Goal: Find contact information: Find contact information

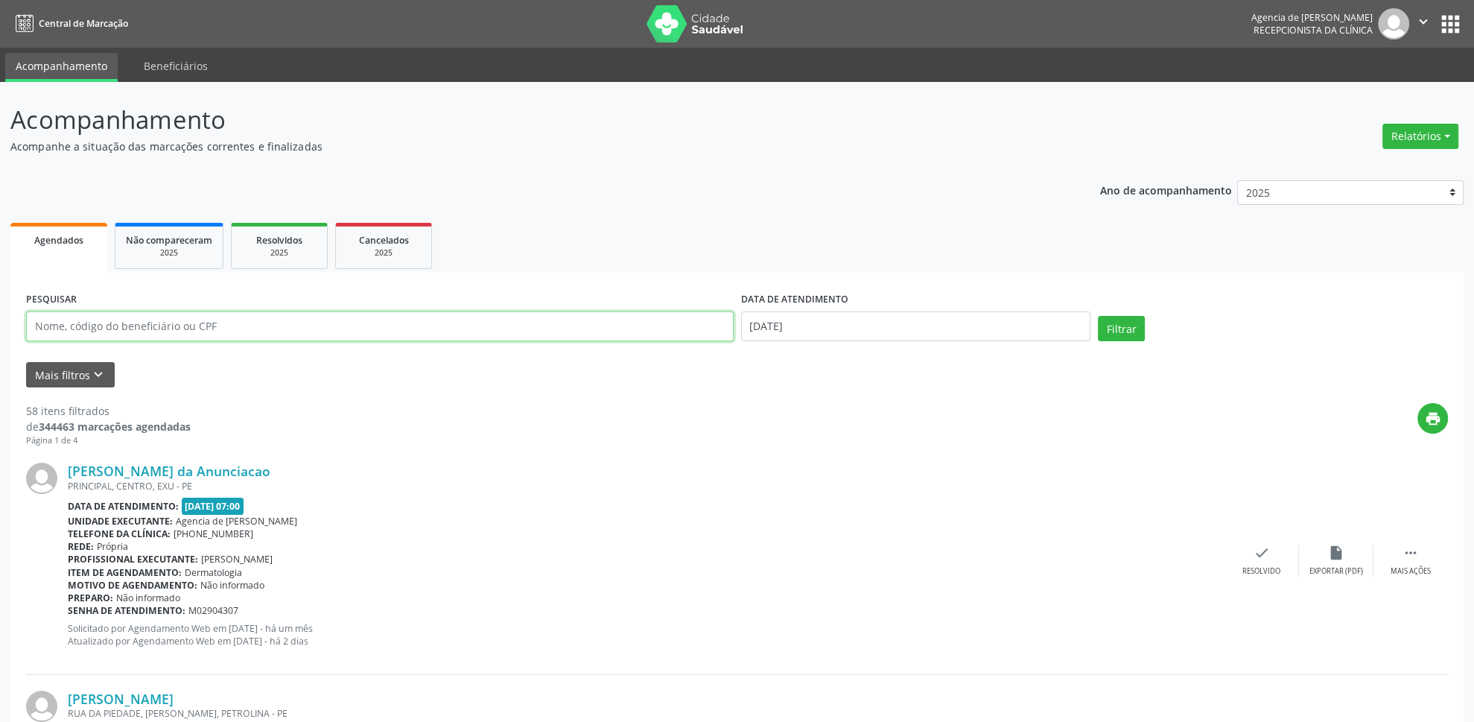
click at [420, 331] on input "text" at bounding box center [380, 326] width 708 height 30
click at [1422, 139] on button "Relatórios" at bounding box center [1421, 136] width 76 height 25
click at [1366, 165] on link "Agendamentos" at bounding box center [1380, 169] width 160 height 21
select select "8"
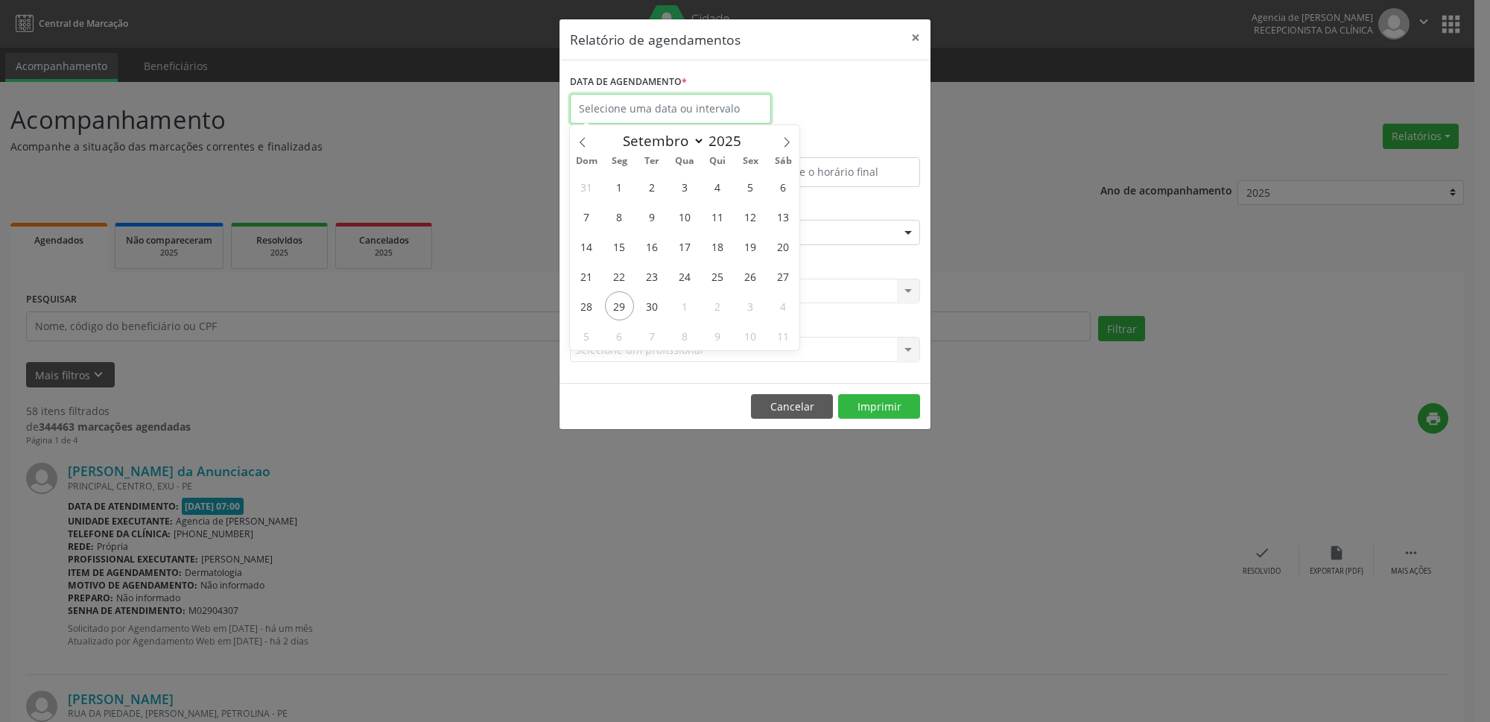
click at [673, 108] on input "text" at bounding box center [670, 109] width 201 height 30
click at [719, 282] on span "25" at bounding box center [717, 276] width 29 height 29
type input "25/09/2025"
click at [719, 282] on div "Selecione uma clínica Nenhum resultado encontrado para: " " Não há nenhuma opçã…" at bounding box center [745, 291] width 350 height 25
click at [719, 229] on div "Seleciona uma especialidade" at bounding box center [745, 232] width 350 height 25
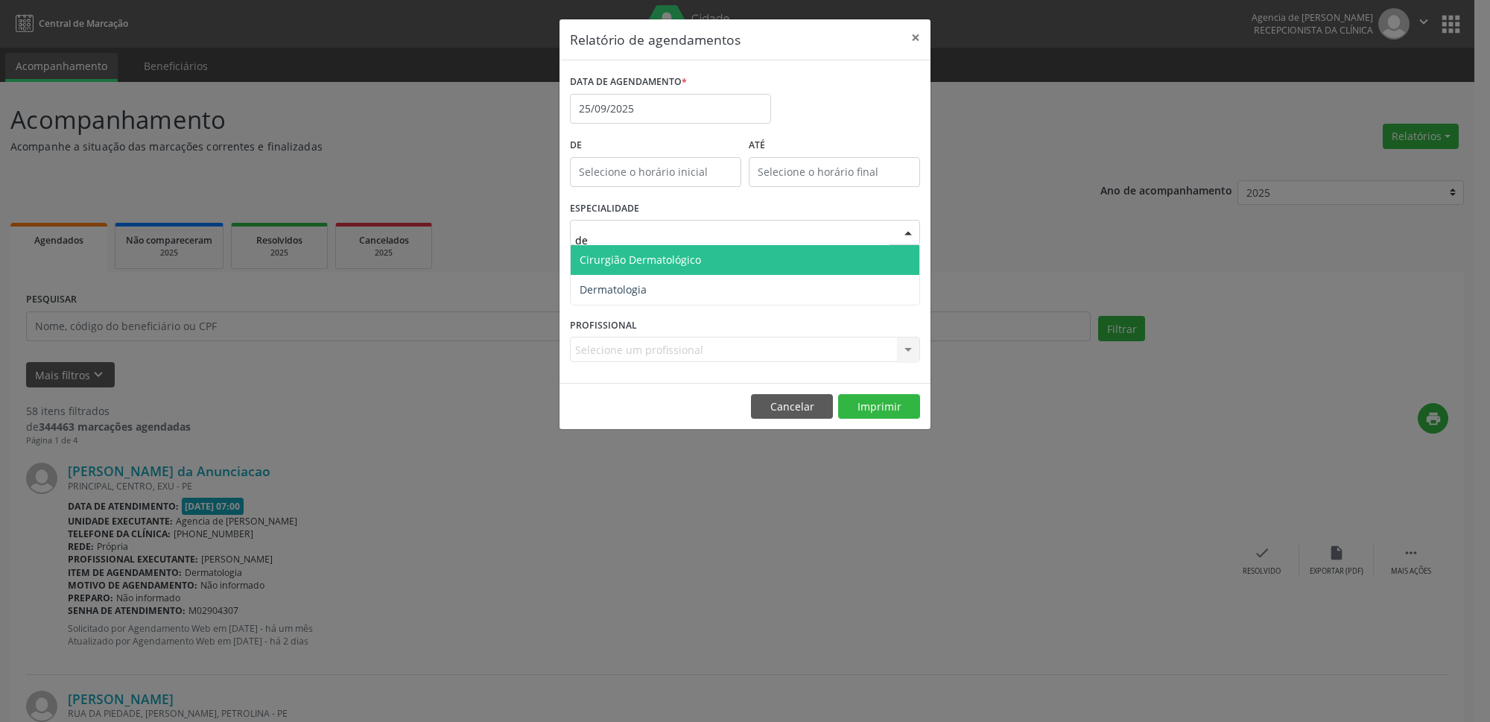
type input "der"
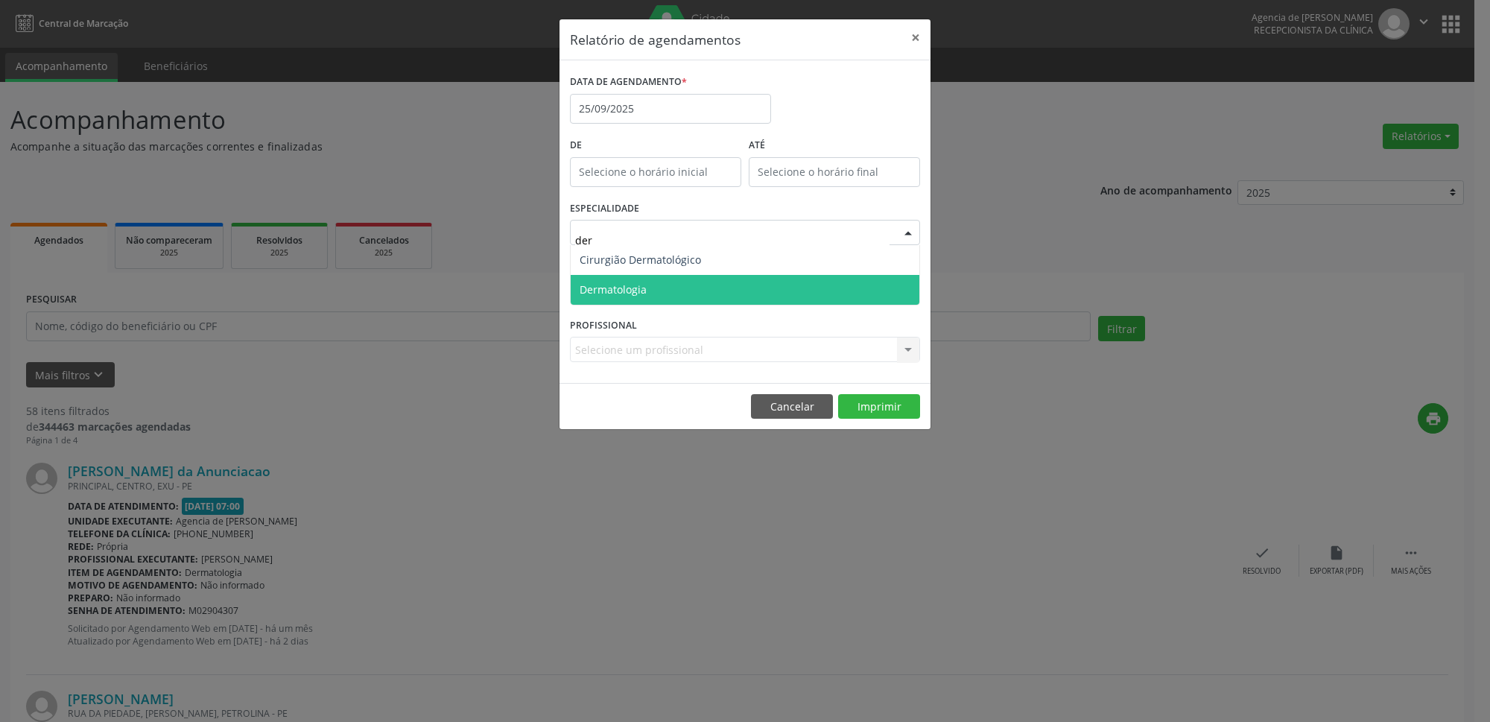
click at [776, 287] on span "Dermatologia" at bounding box center [745, 290] width 349 height 30
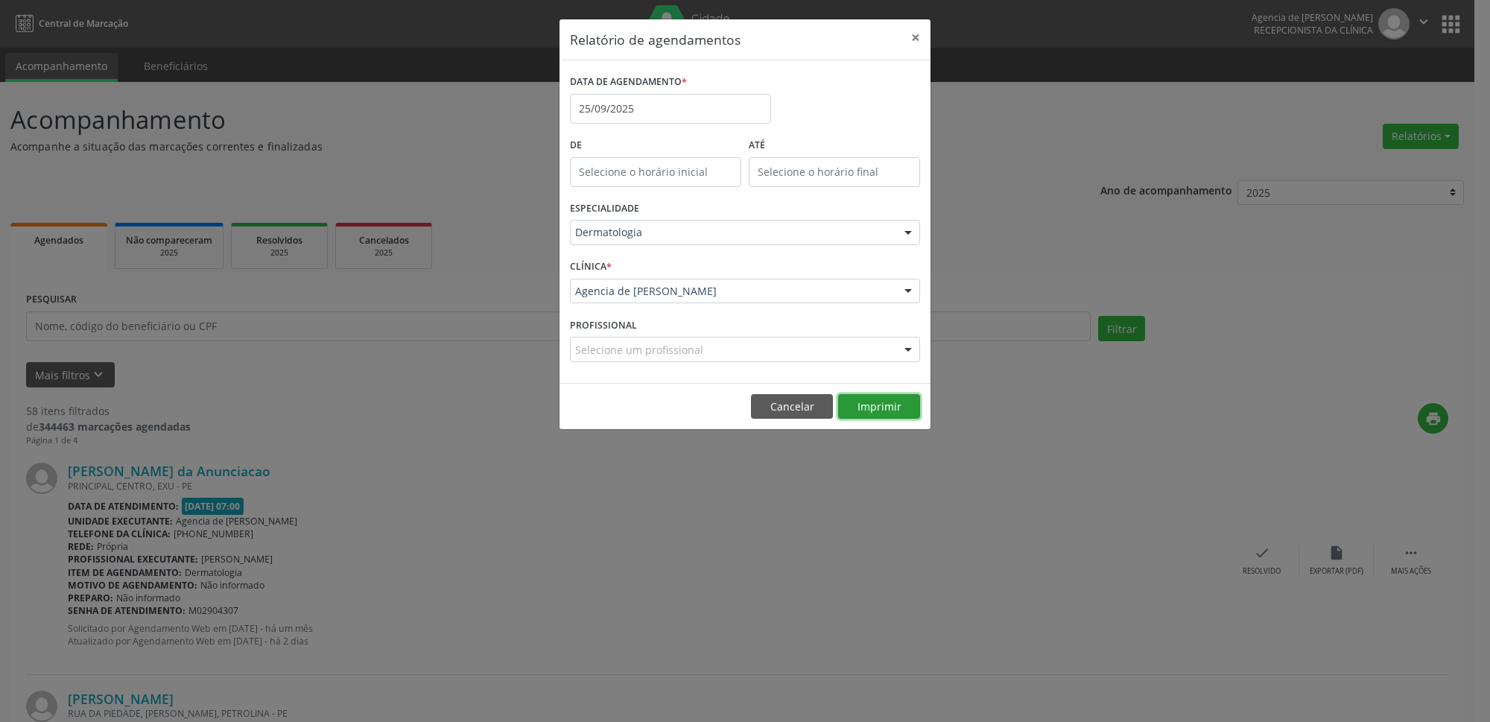
click at [889, 409] on button "Imprimir" at bounding box center [879, 406] width 82 height 25
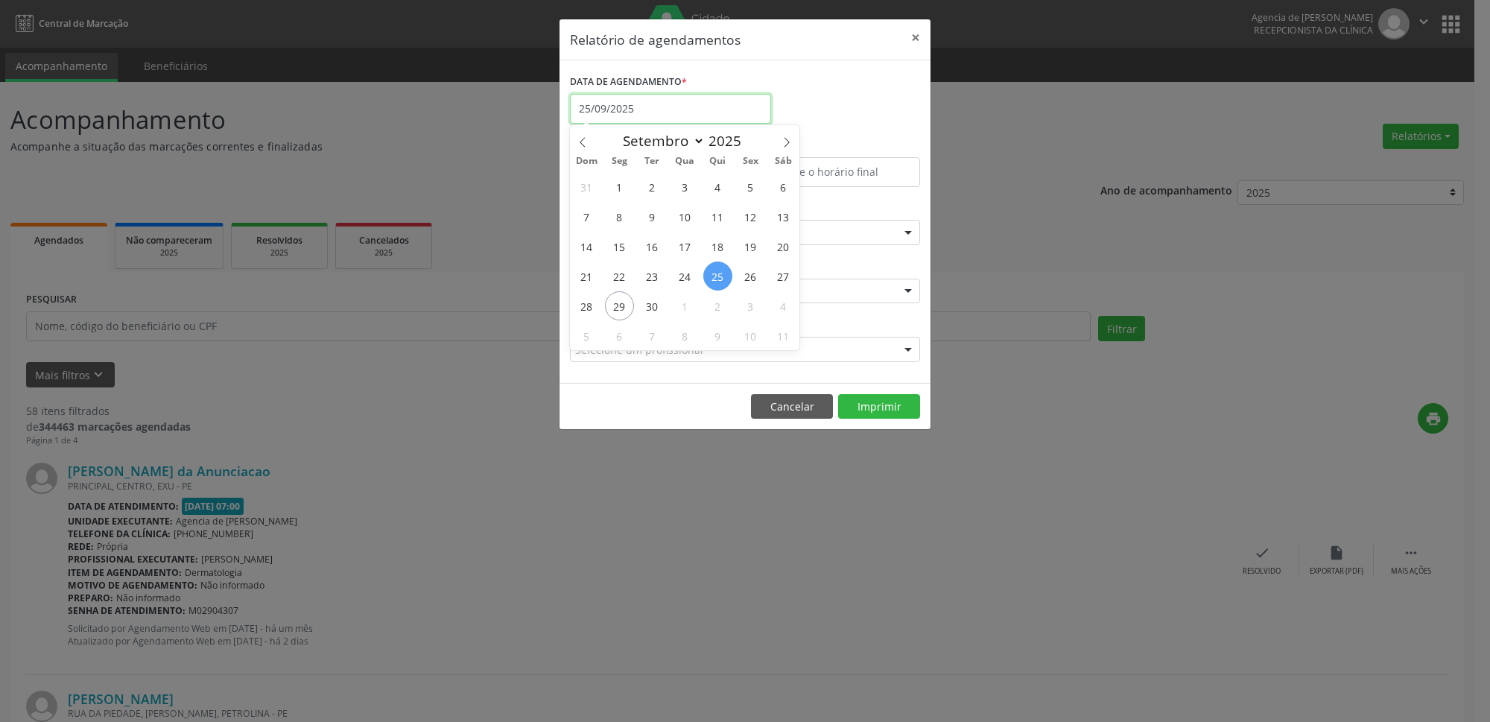
click at [656, 107] on input "25/09/2025" at bounding box center [670, 109] width 201 height 30
click at [689, 310] on span "1" at bounding box center [685, 305] width 29 height 29
type input "01/10/2025"
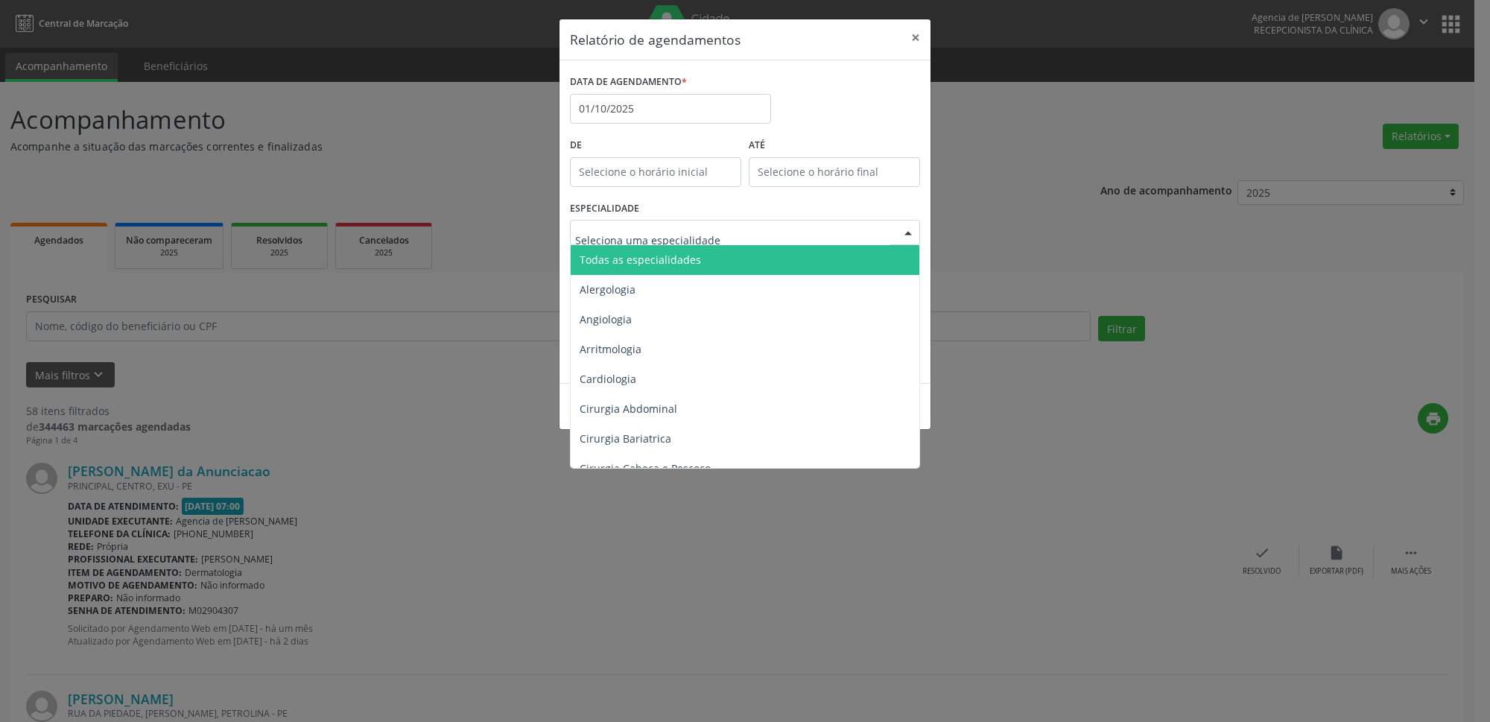
click at [692, 250] on span "Todas as especialidades" at bounding box center [746, 260] width 351 height 30
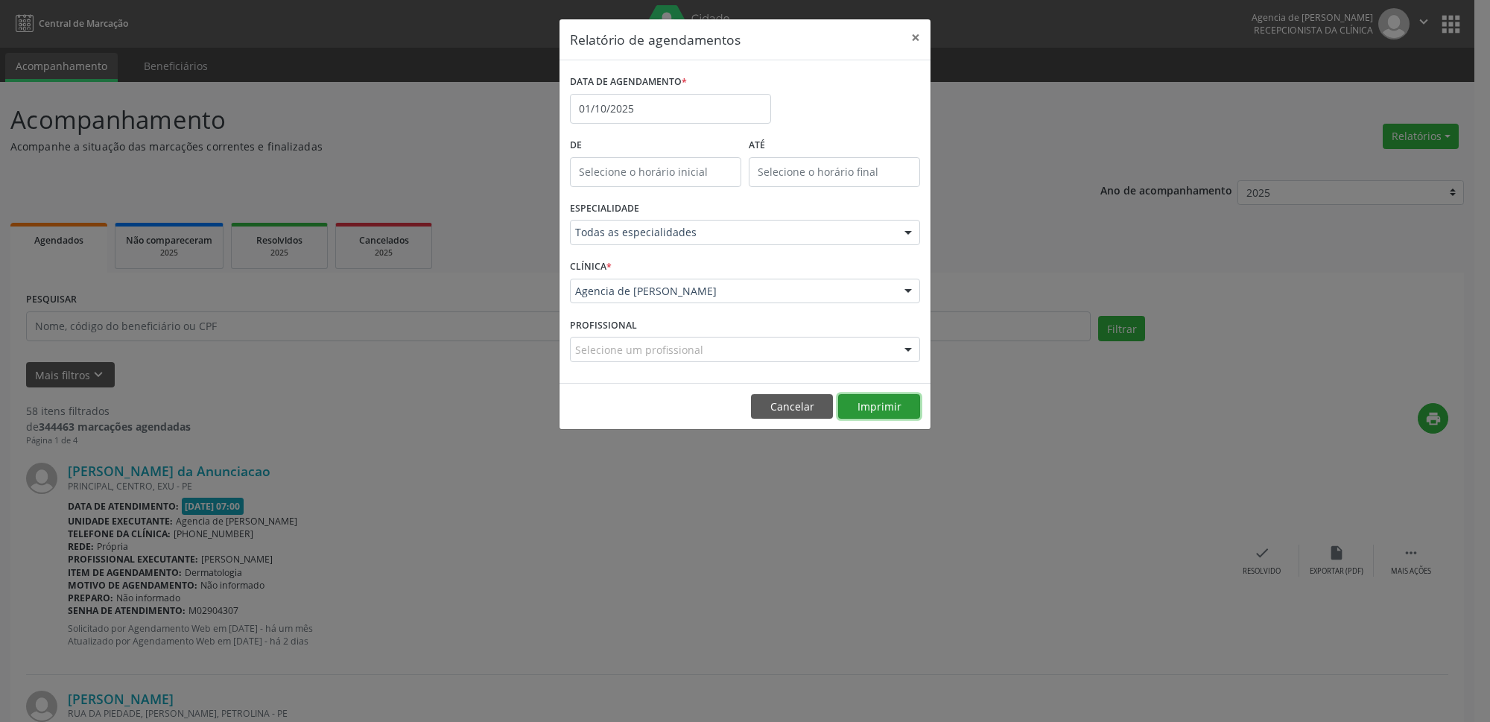
click at [893, 410] on button "Imprimir" at bounding box center [879, 406] width 82 height 25
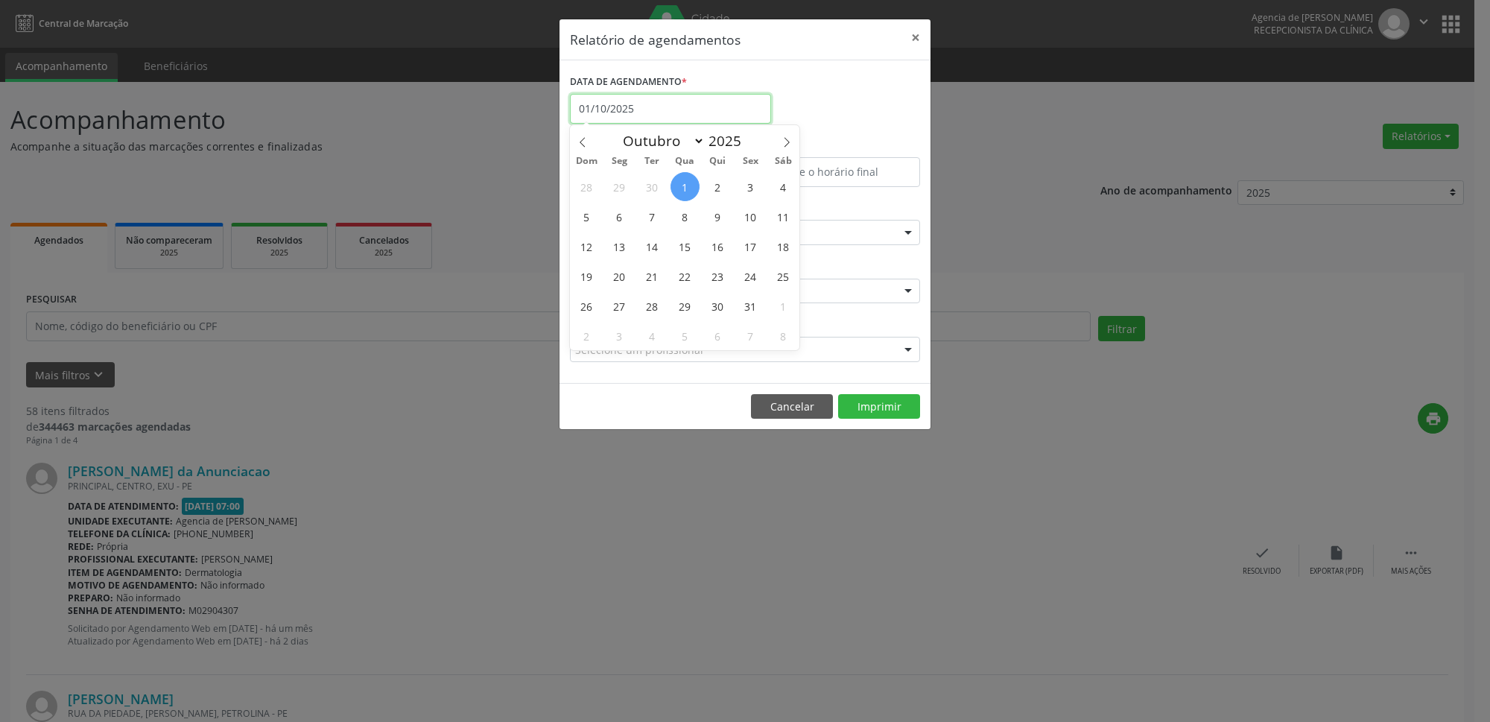
click at [715, 109] on input "01/10/2025" at bounding box center [670, 109] width 201 height 30
click at [580, 133] on span at bounding box center [582, 137] width 25 height 25
select select "8"
click at [647, 309] on span "30" at bounding box center [652, 305] width 29 height 29
type input "[DATE]"
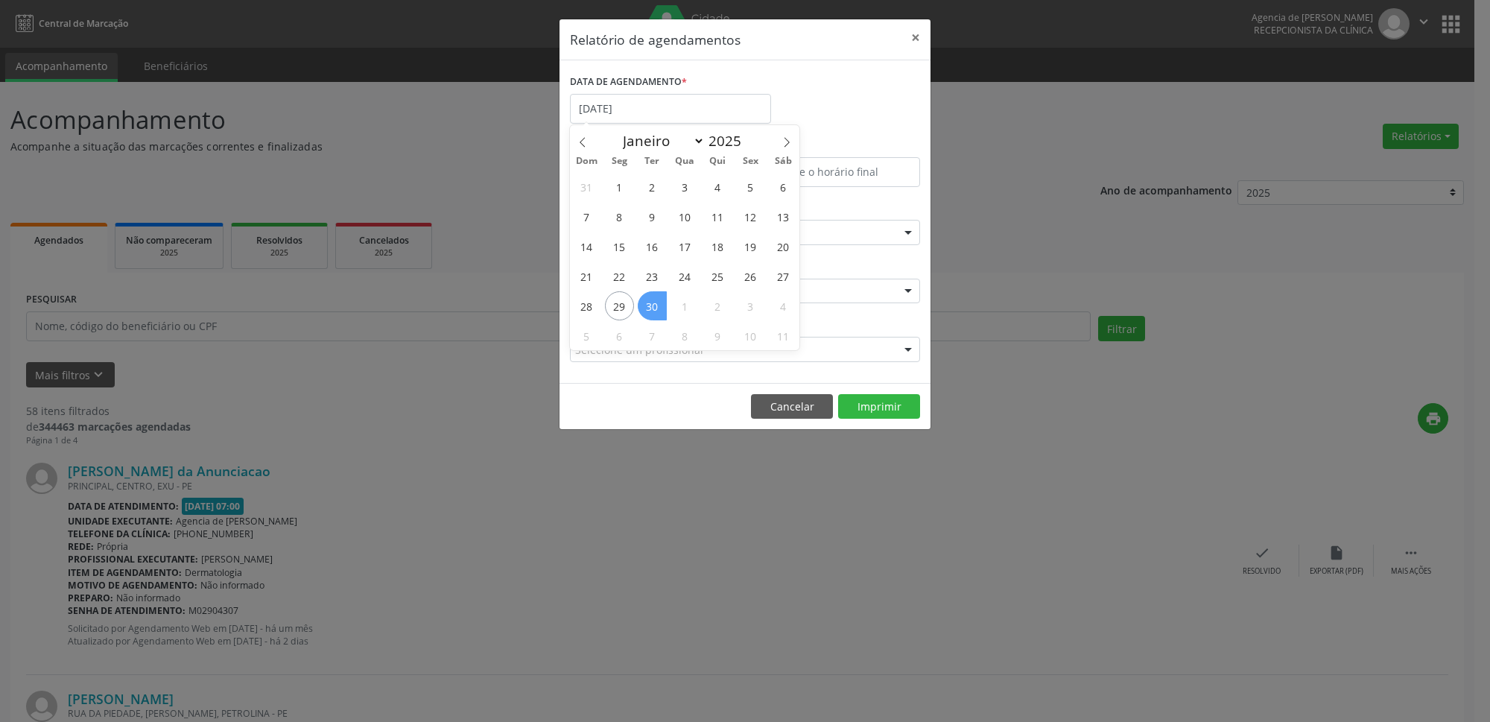
click at [647, 309] on span "30" at bounding box center [652, 305] width 29 height 29
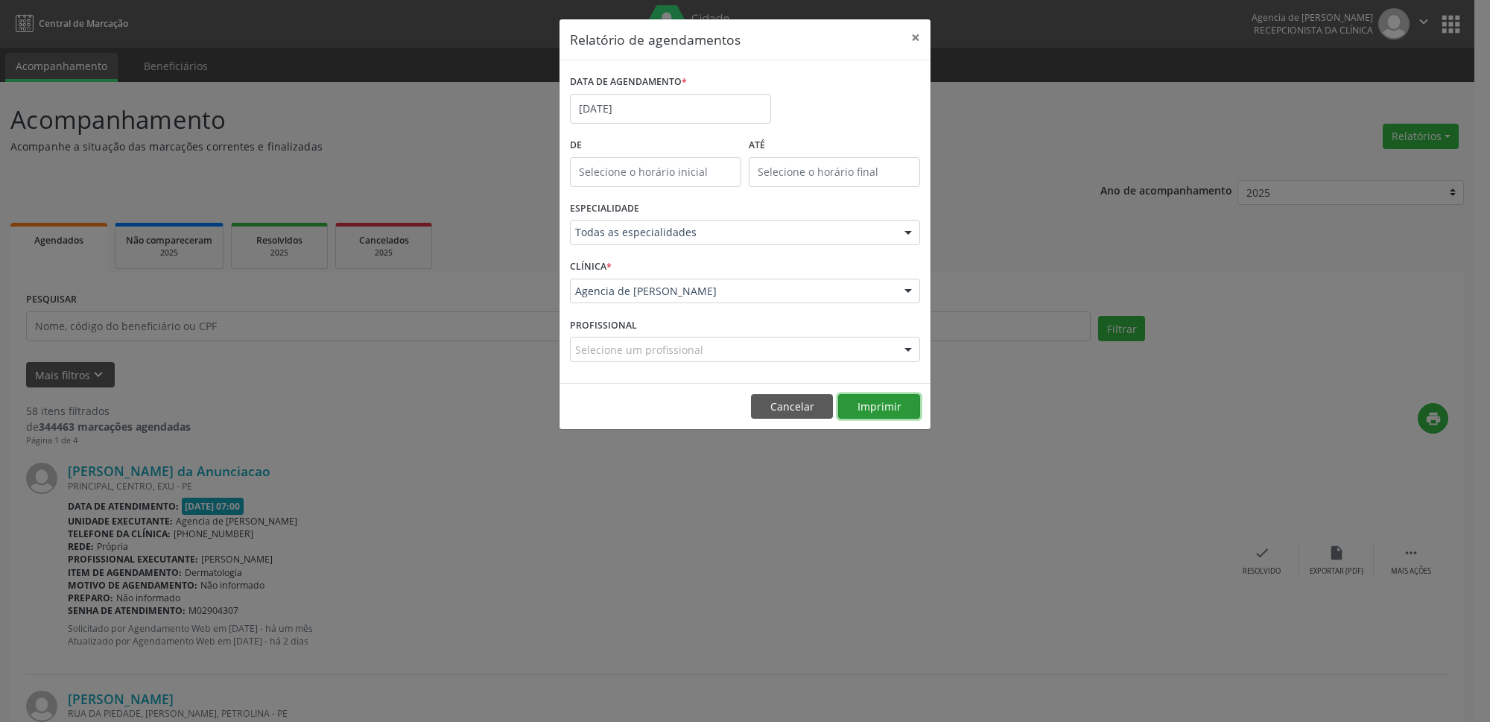
click at [887, 397] on button "Imprimir" at bounding box center [879, 406] width 82 height 25
click at [911, 33] on button "×" at bounding box center [916, 37] width 30 height 37
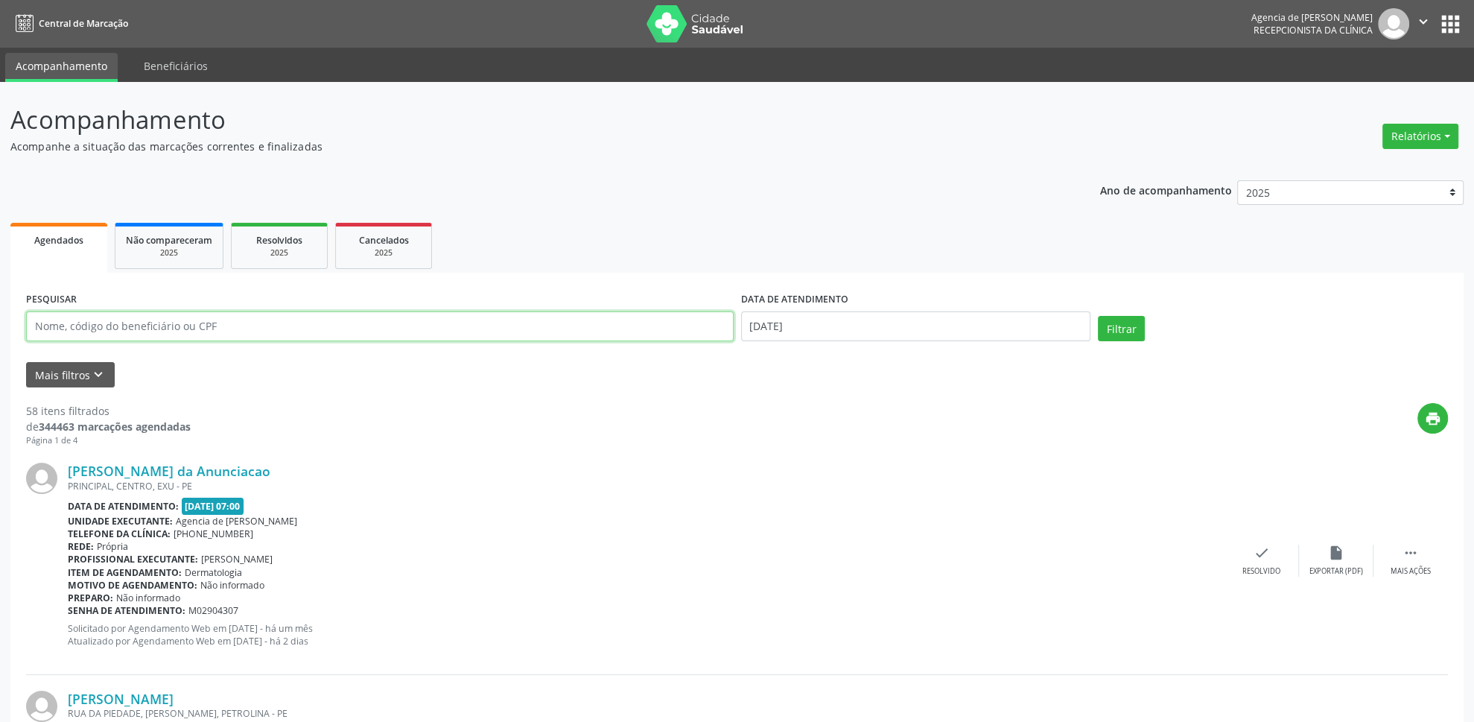
click at [489, 319] on input "text" at bounding box center [380, 326] width 708 height 30
type input "[PERSON_NAME]"
click at [895, 330] on input "[DATE]" at bounding box center [916, 326] width 350 height 30
click at [796, 405] on span "1" at bounding box center [790, 404] width 29 height 29
type input "[DATE]"
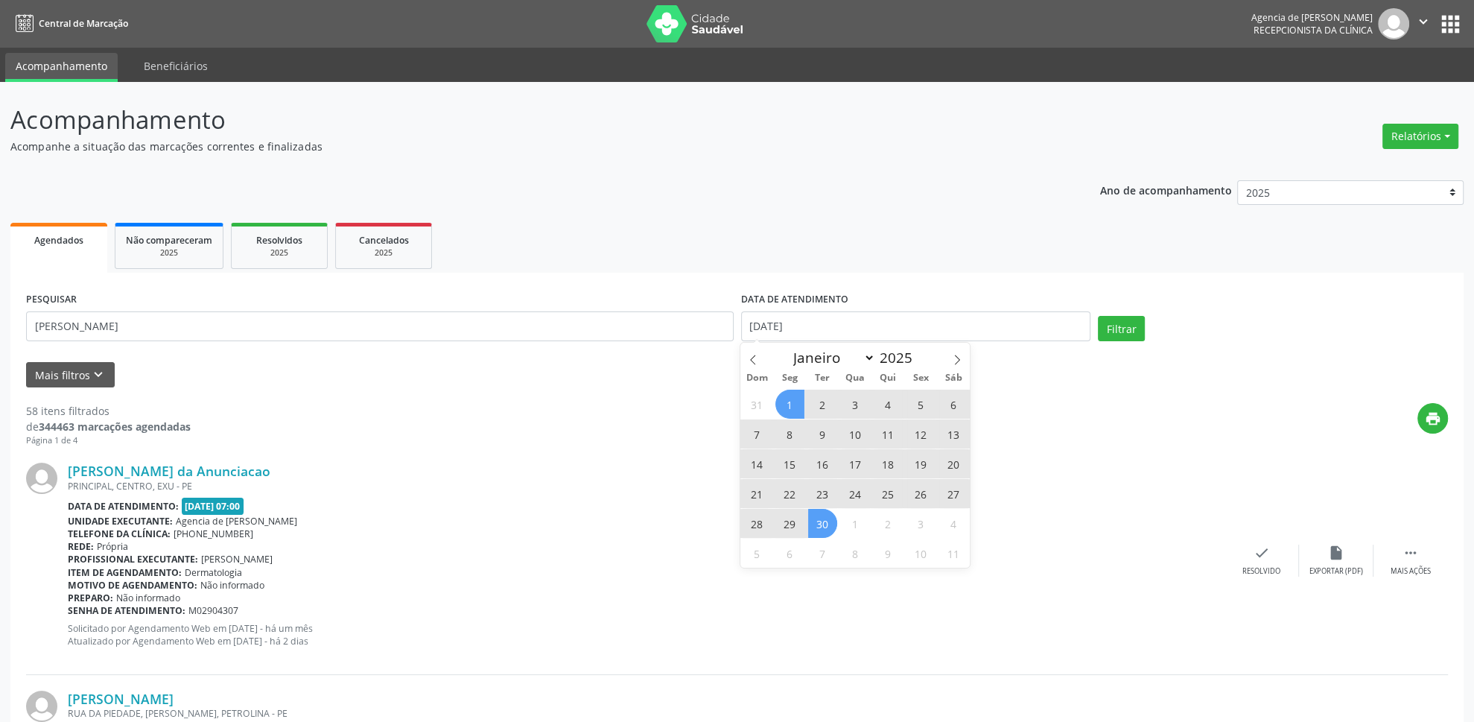
click at [817, 530] on span "30" at bounding box center [822, 523] width 29 height 29
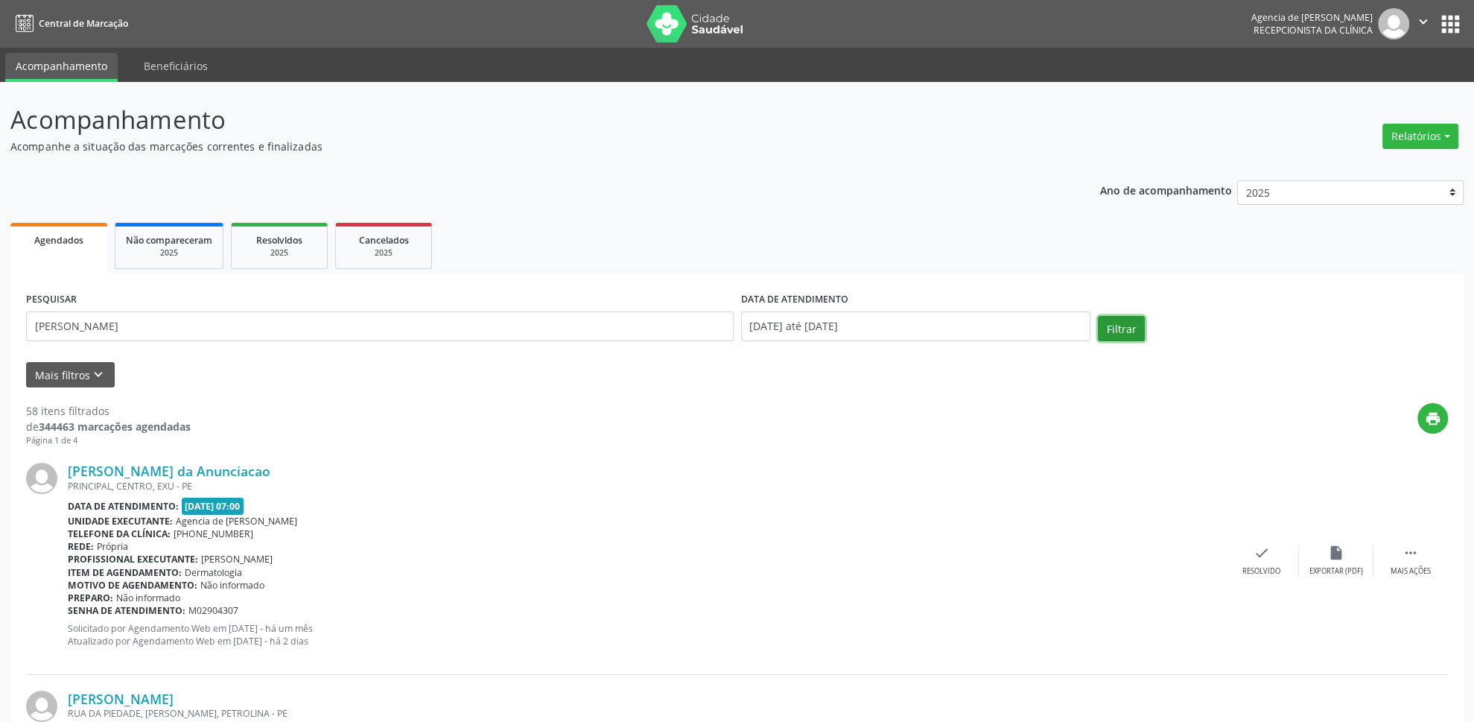
click at [1115, 334] on button "Filtrar" at bounding box center [1121, 328] width 47 height 25
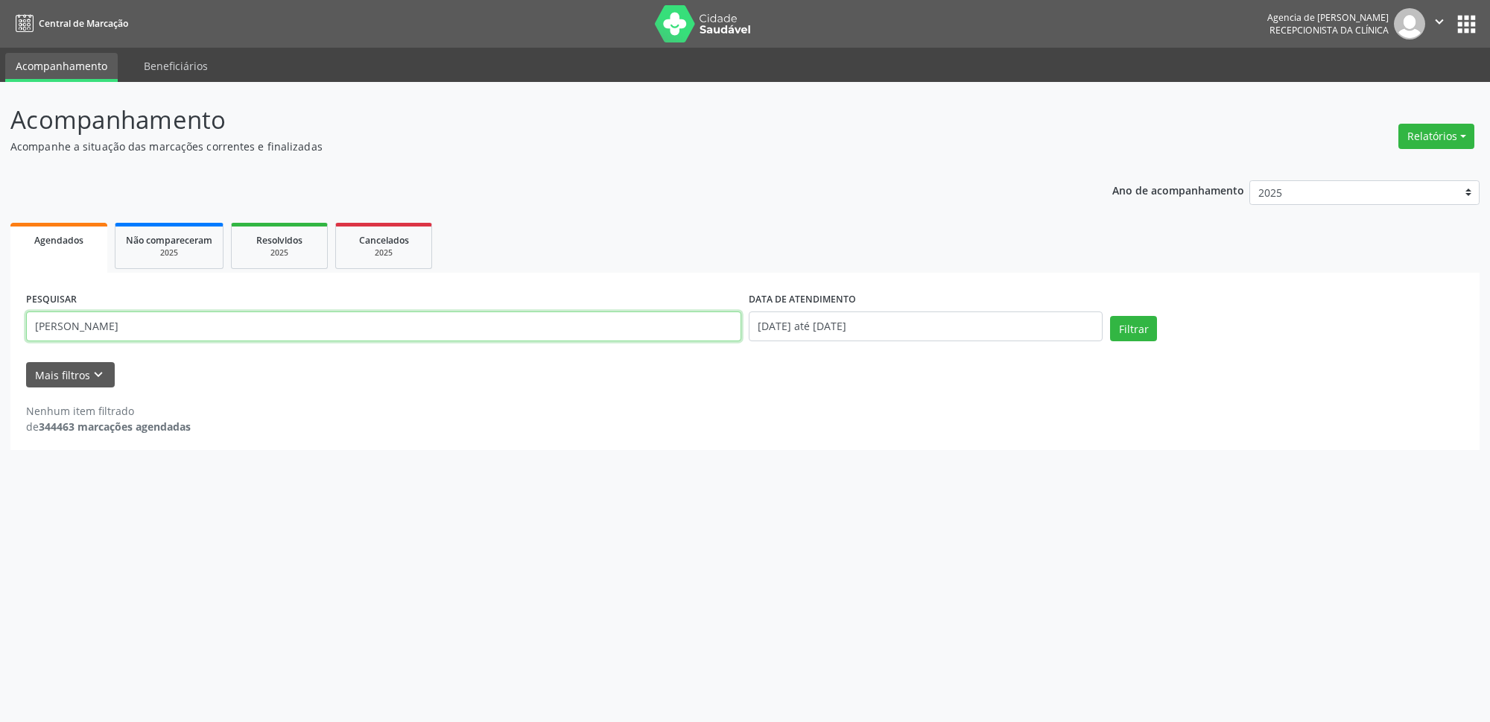
click at [279, 324] on input "[PERSON_NAME]" at bounding box center [383, 326] width 715 height 30
click at [1120, 323] on button "Filtrar" at bounding box center [1133, 328] width 47 height 25
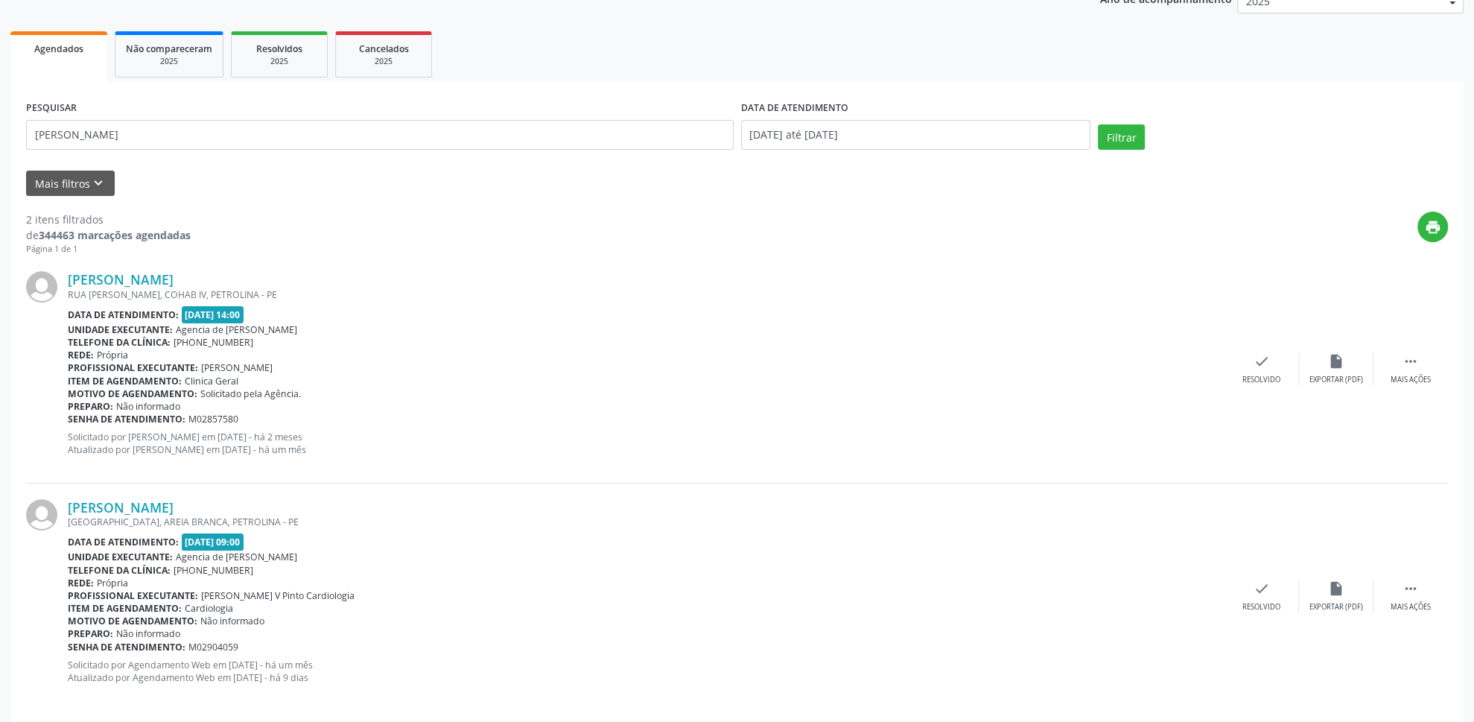
scroll to position [206, 0]
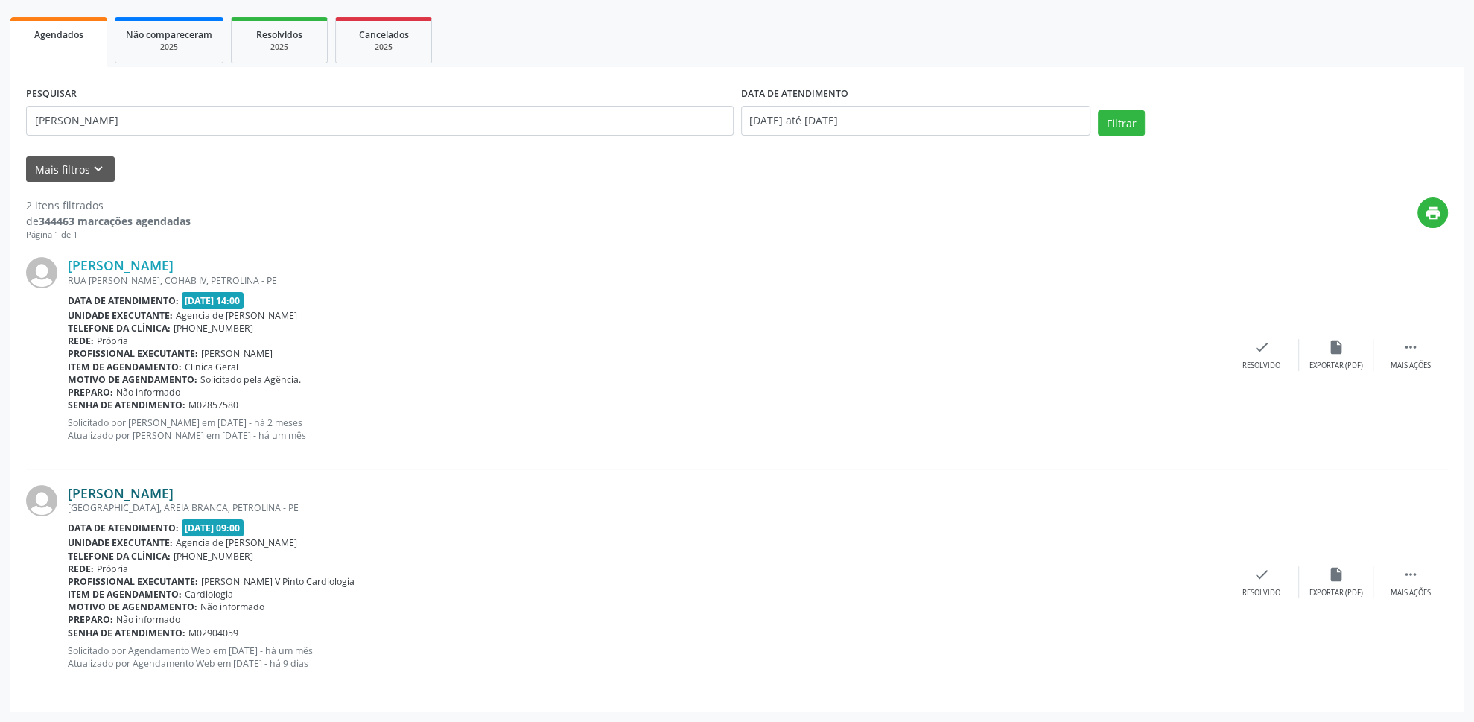
click at [174, 494] on link "[PERSON_NAME]" at bounding box center [121, 493] width 106 height 16
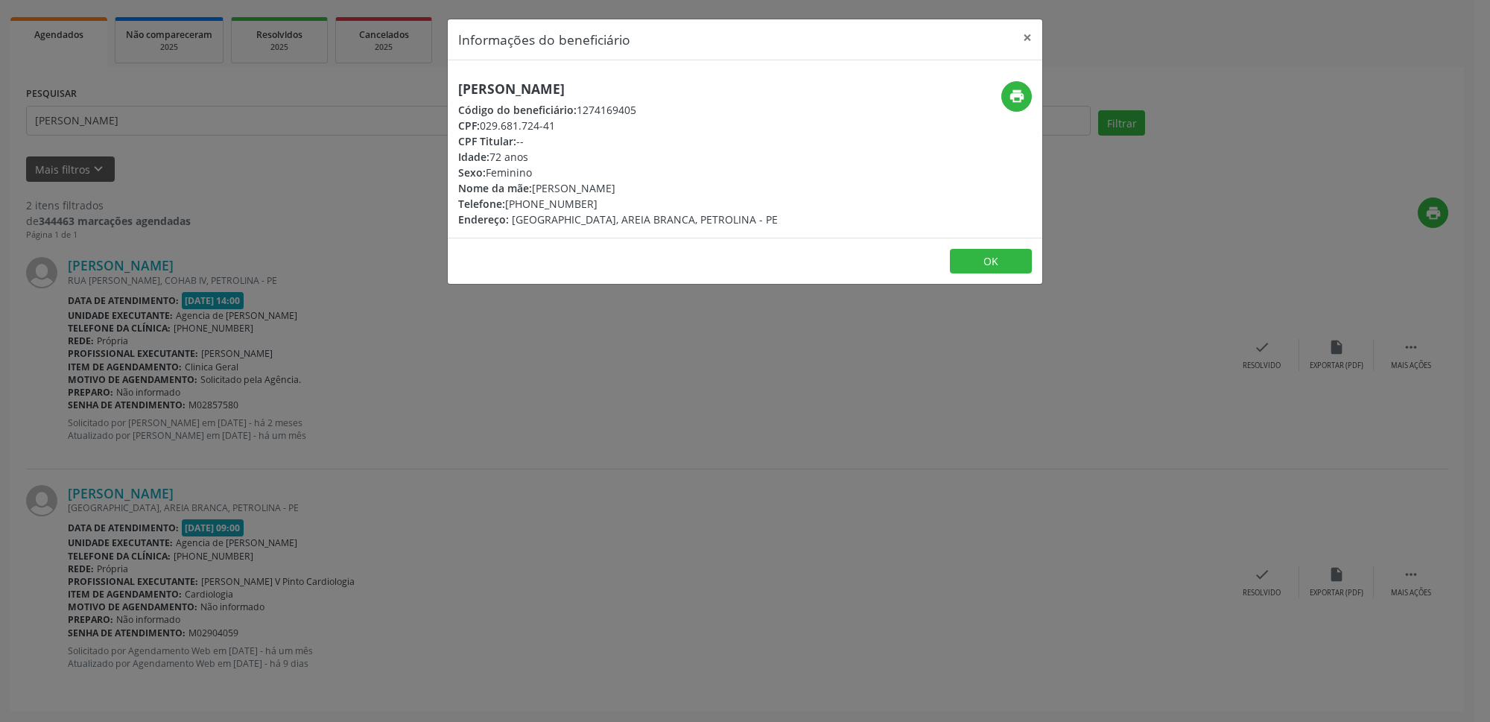
drag, startPoint x: 585, startPoint y: 205, endPoint x: 494, endPoint y: 211, distance: 91.1
click at [494, 211] on div "Telefone: [PHONE_NUMBER]" at bounding box center [618, 204] width 320 height 16
click at [606, 233] on div "[PERSON_NAME] Código do beneficiário: 1274169405 CPF: 029.681.724-41 CPF Titula…" at bounding box center [745, 148] width 595 height 177
drag, startPoint x: 584, startPoint y: 204, endPoint x: 507, endPoint y: 205, distance: 77.5
click at [507, 205] on div "Telefone: [PHONE_NUMBER]" at bounding box center [618, 204] width 320 height 16
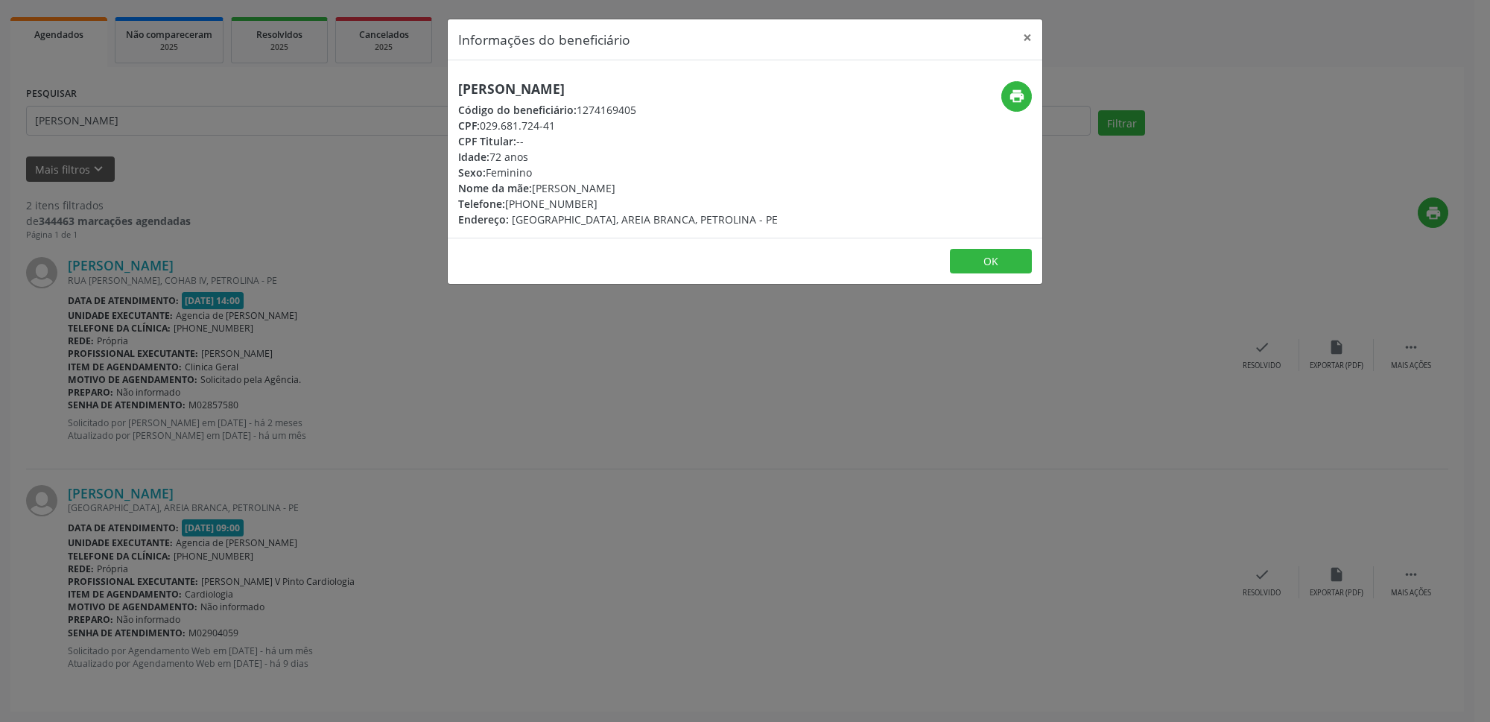
copy div "[PHONE_NUMBER]"
click at [1036, 34] on button "×" at bounding box center [1028, 37] width 30 height 37
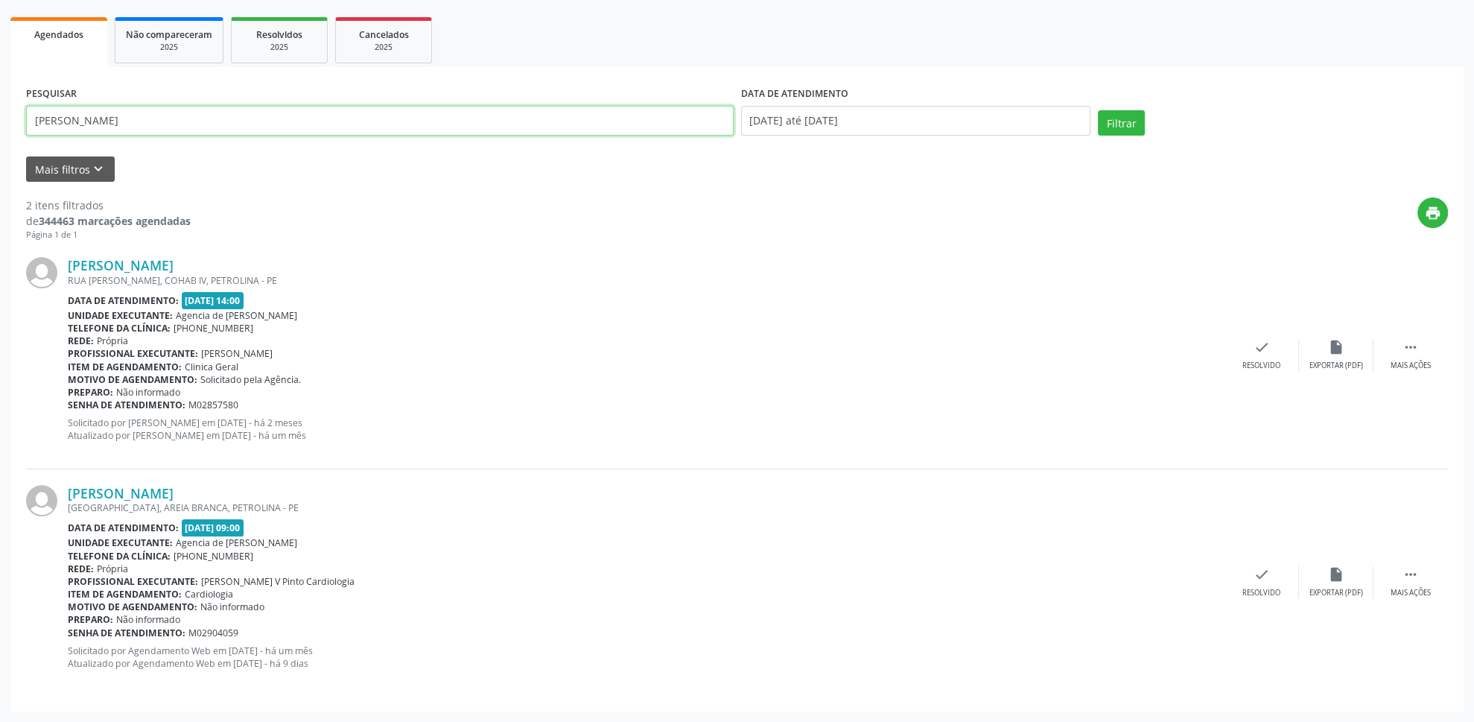
click at [576, 110] on input "[PERSON_NAME]" at bounding box center [380, 121] width 708 height 30
type input "M"
click at [1098, 110] on button "Filtrar" at bounding box center [1121, 122] width 47 height 25
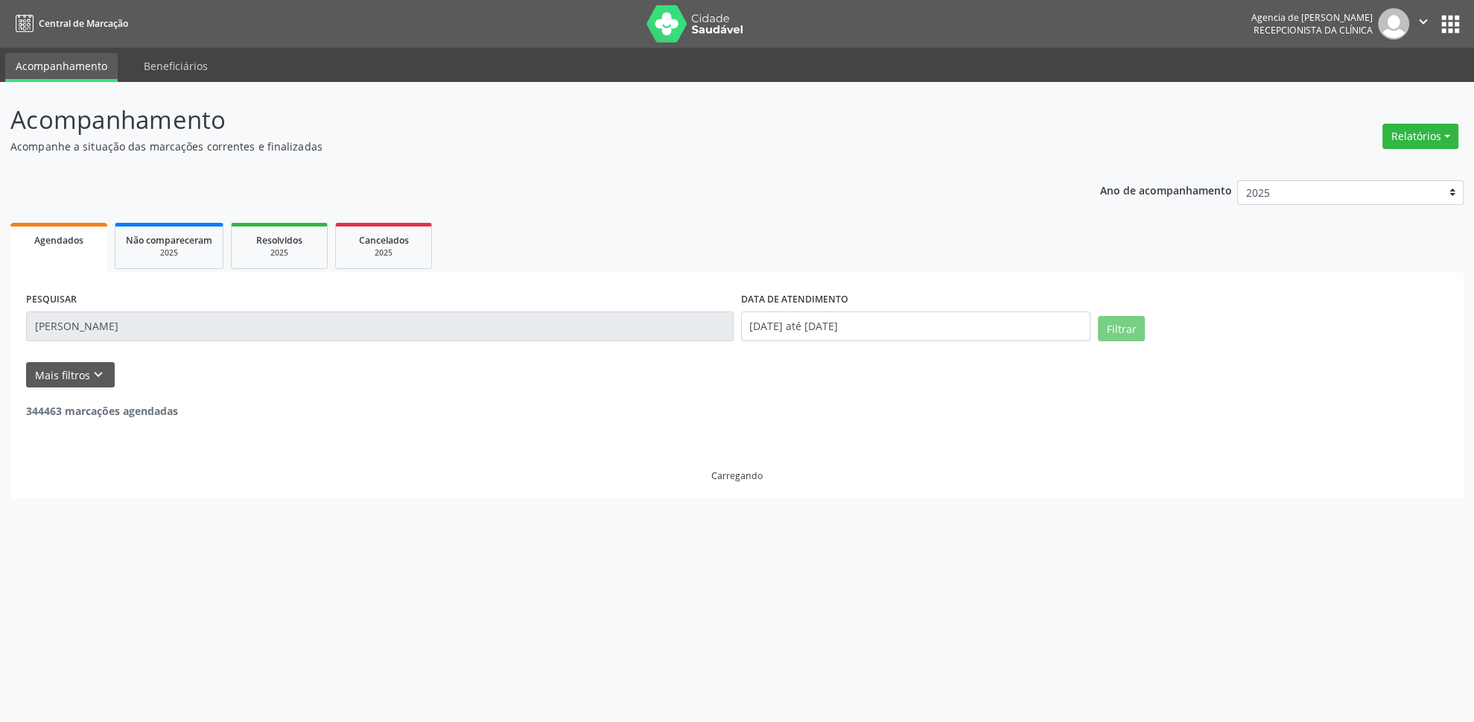
scroll to position [0, 0]
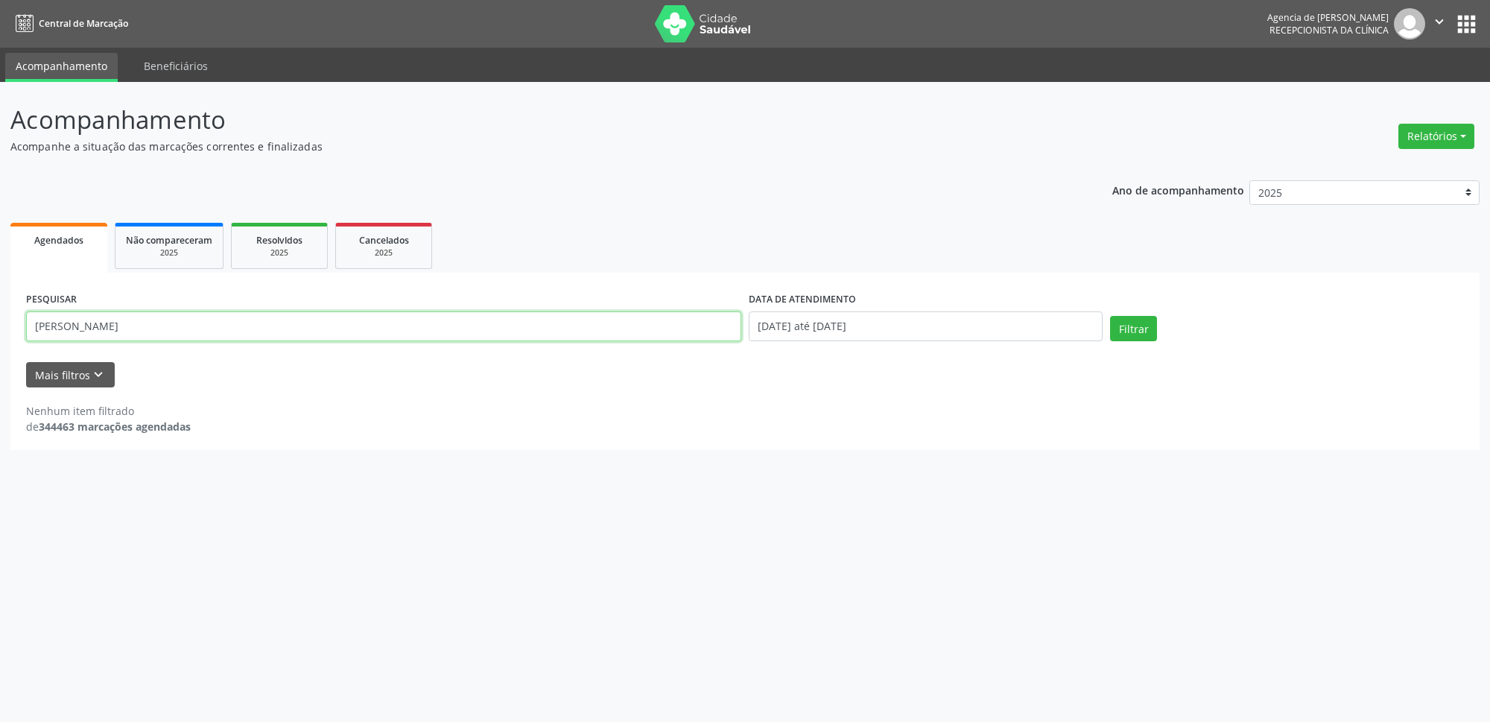
click at [250, 328] on input "[PERSON_NAME]" at bounding box center [383, 326] width 715 height 30
click at [1110, 316] on button "Filtrar" at bounding box center [1133, 328] width 47 height 25
click at [248, 327] on input "[PERSON_NAME]" at bounding box center [383, 326] width 715 height 30
click at [1110, 316] on button "Filtrar" at bounding box center [1133, 328] width 47 height 25
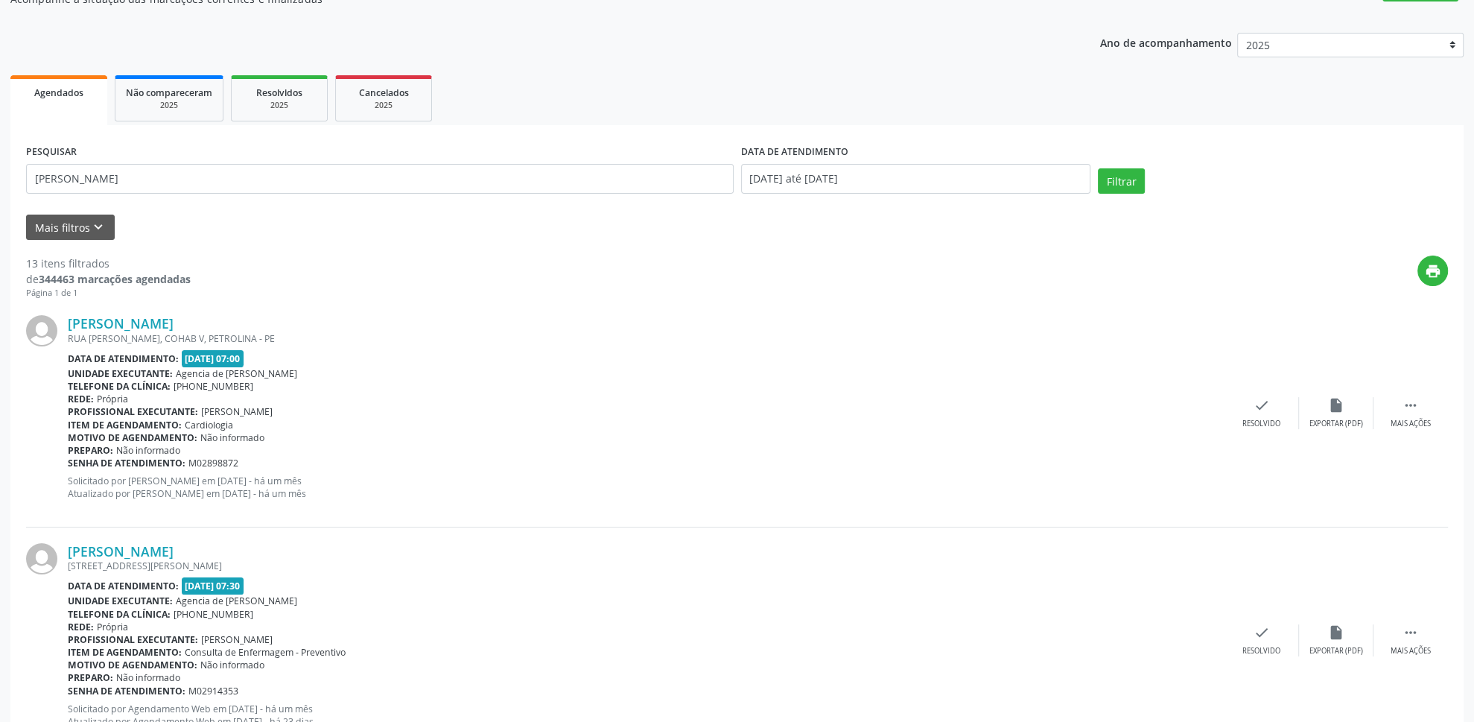
scroll to position [156, 0]
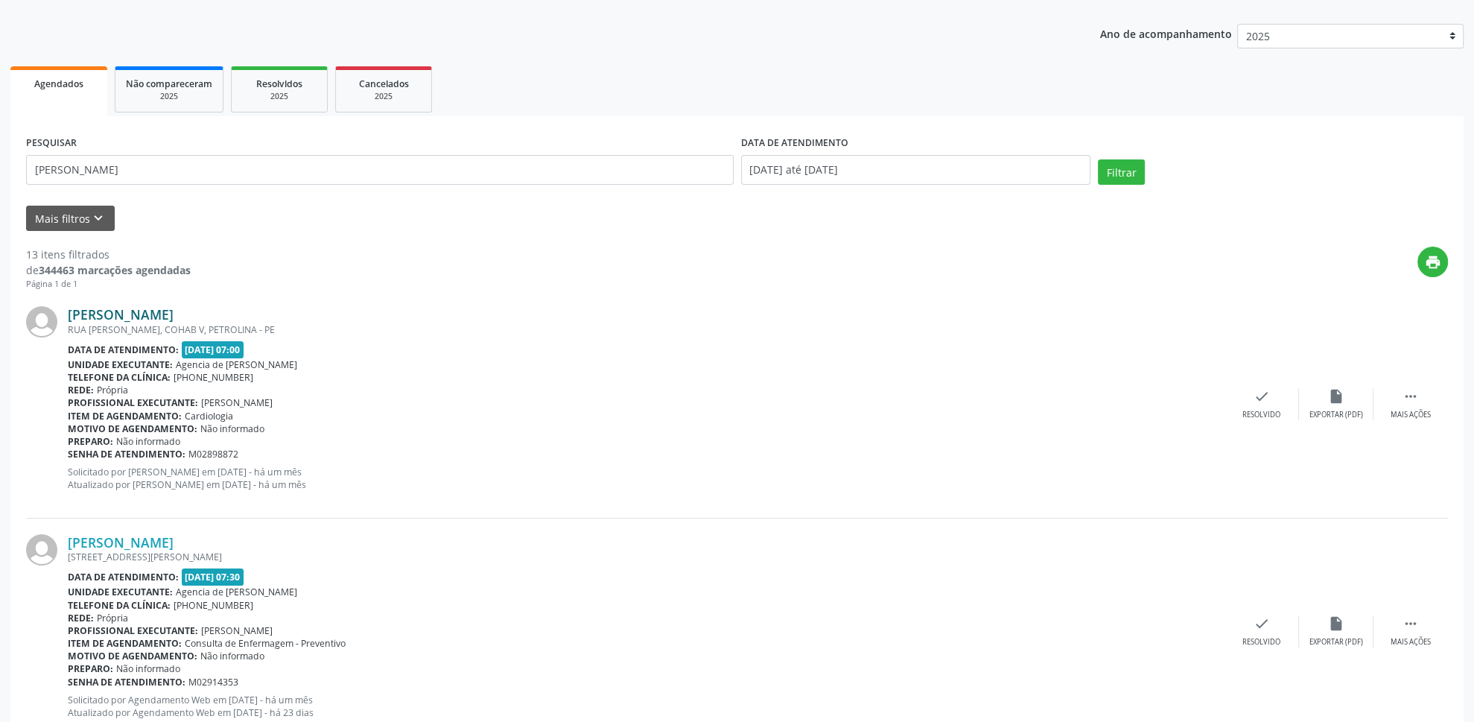
click at [168, 308] on link "[PERSON_NAME]" at bounding box center [121, 314] width 106 height 16
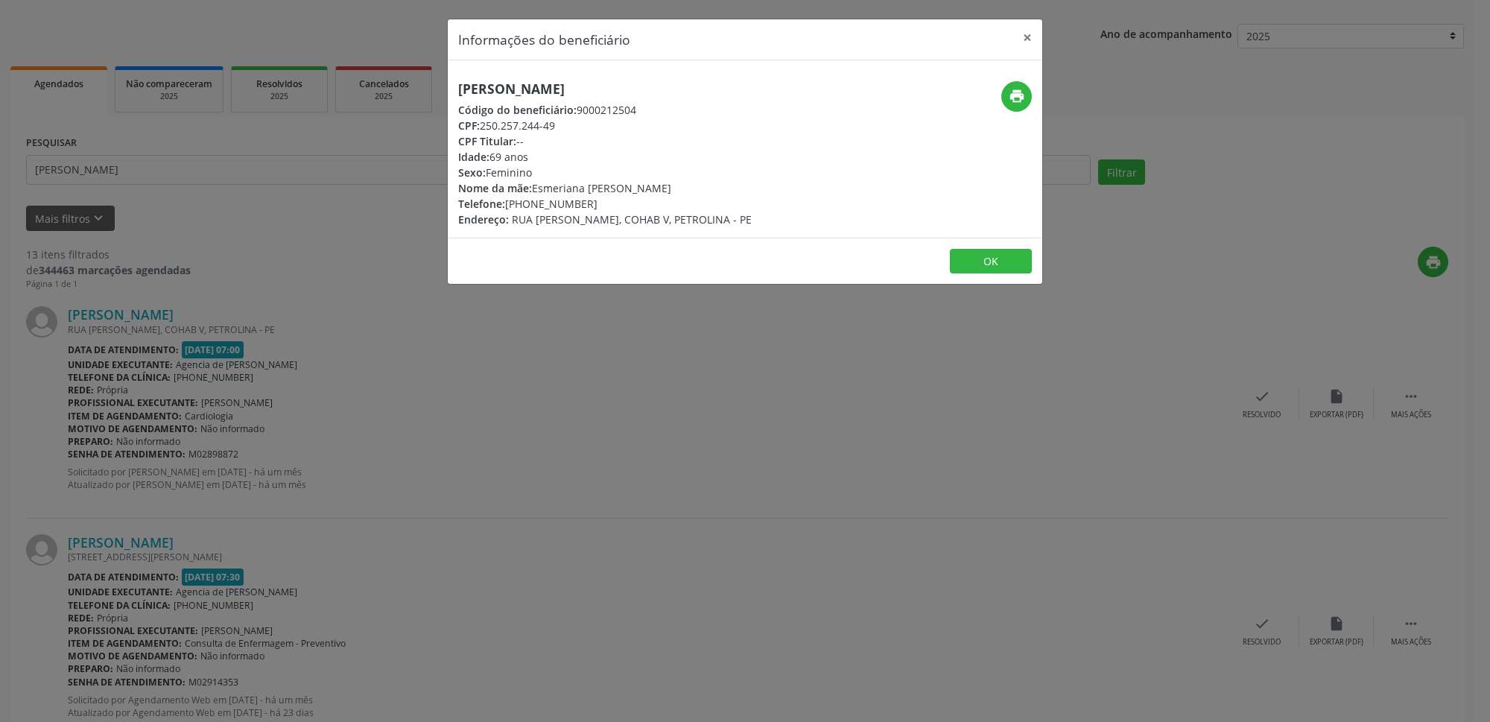
drag, startPoint x: 587, startPoint y: 201, endPoint x: 507, endPoint y: 208, distance: 80.0
click at [507, 208] on div "Telefone: [PHONE_NUMBER]" at bounding box center [605, 204] width 294 height 16
copy div "[PHONE_NUMBER]"
click at [521, 336] on div "Informações do beneficiário × [PERSON_NAME] Código do beneficiário: 9000212504 …" at bounding box center [745, 361] width 1490 height 722
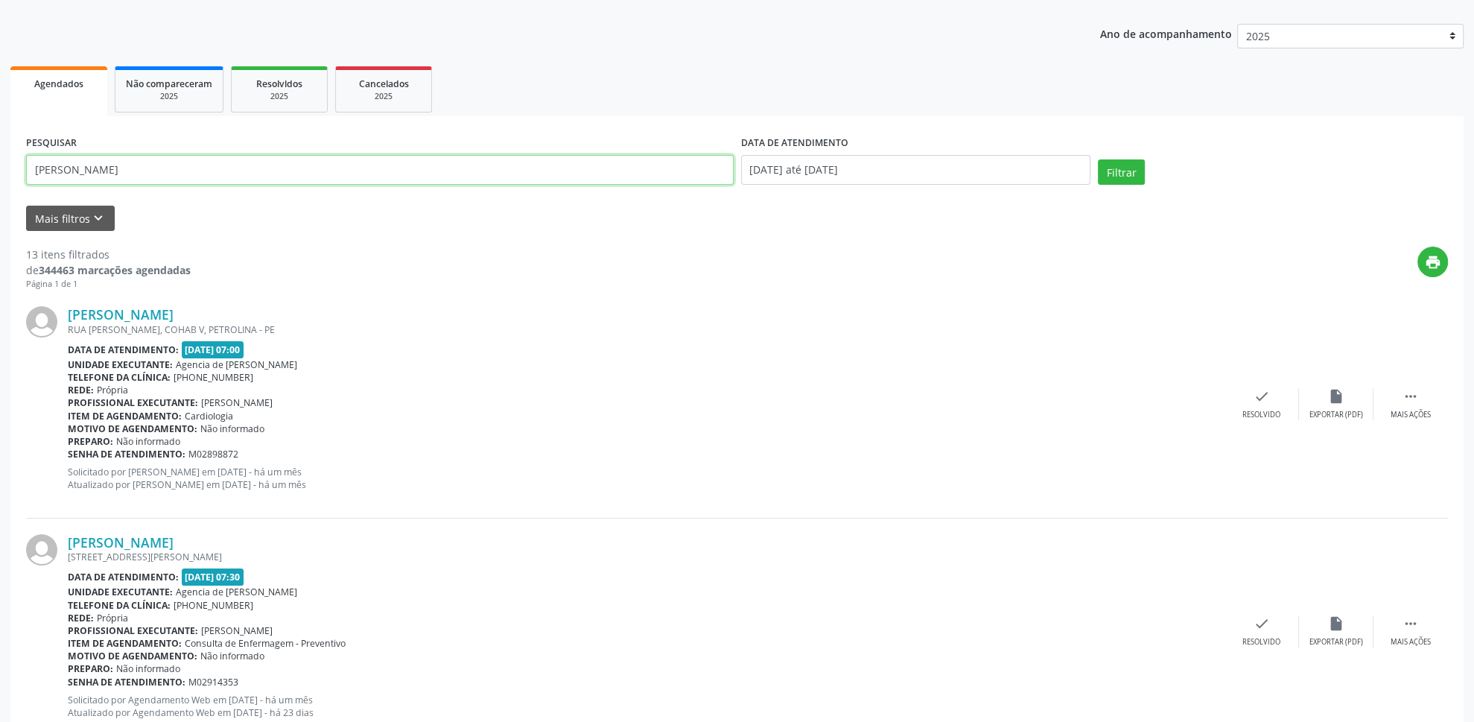
click at [459, 167] on input "[PERSON_NAME]" at bounding box center [380, 170] width 708 height 30
type input "A"
type input "FRANCIELMA"
click at [1098, 159] on button "Filtrar" at bounding box center [1121, 171] width 47 height 25
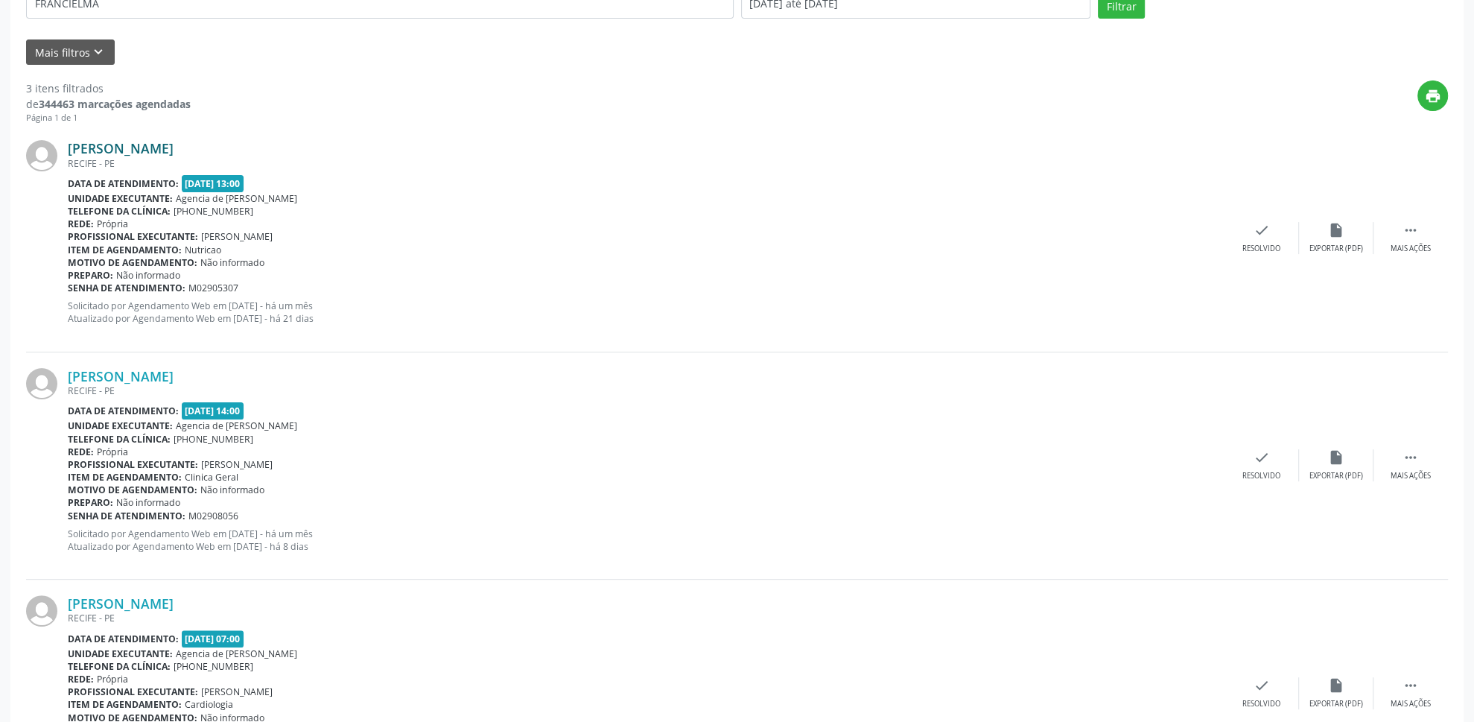
scroll to position [199, 0]
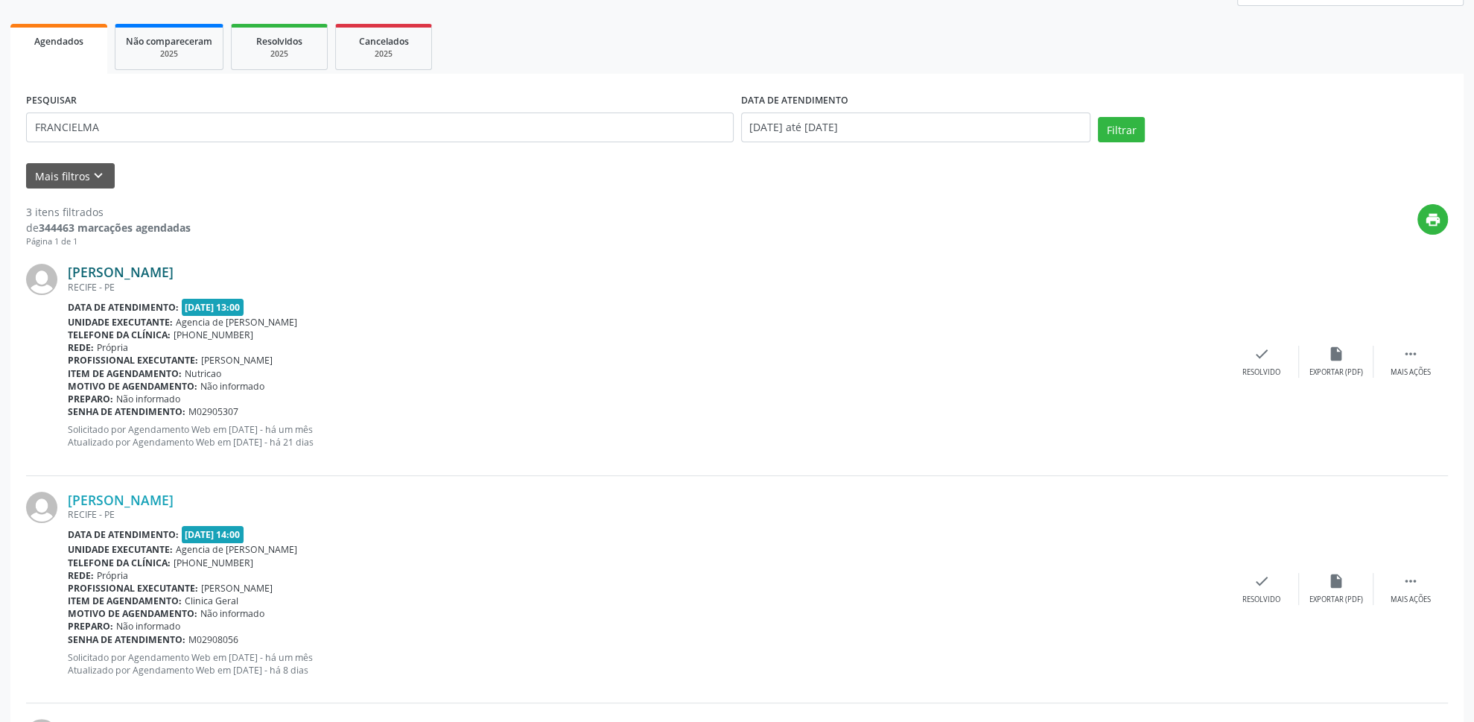
click at [174, 269] on link "[PERSON_NAME]" at bounding box center [121, 272] width 106 height 16
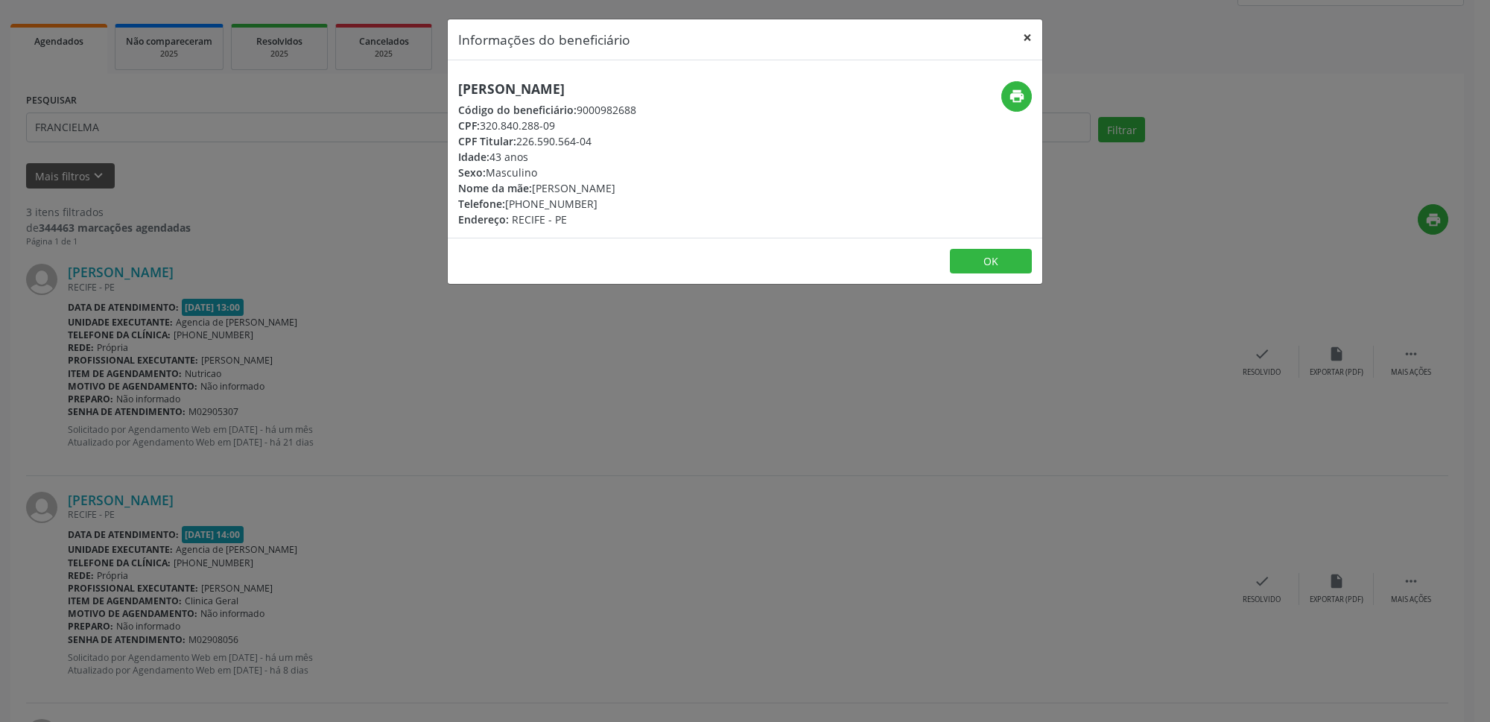
click at [1021, 39] on button "×" at bounding box center [1028, 37] width 30 height 37
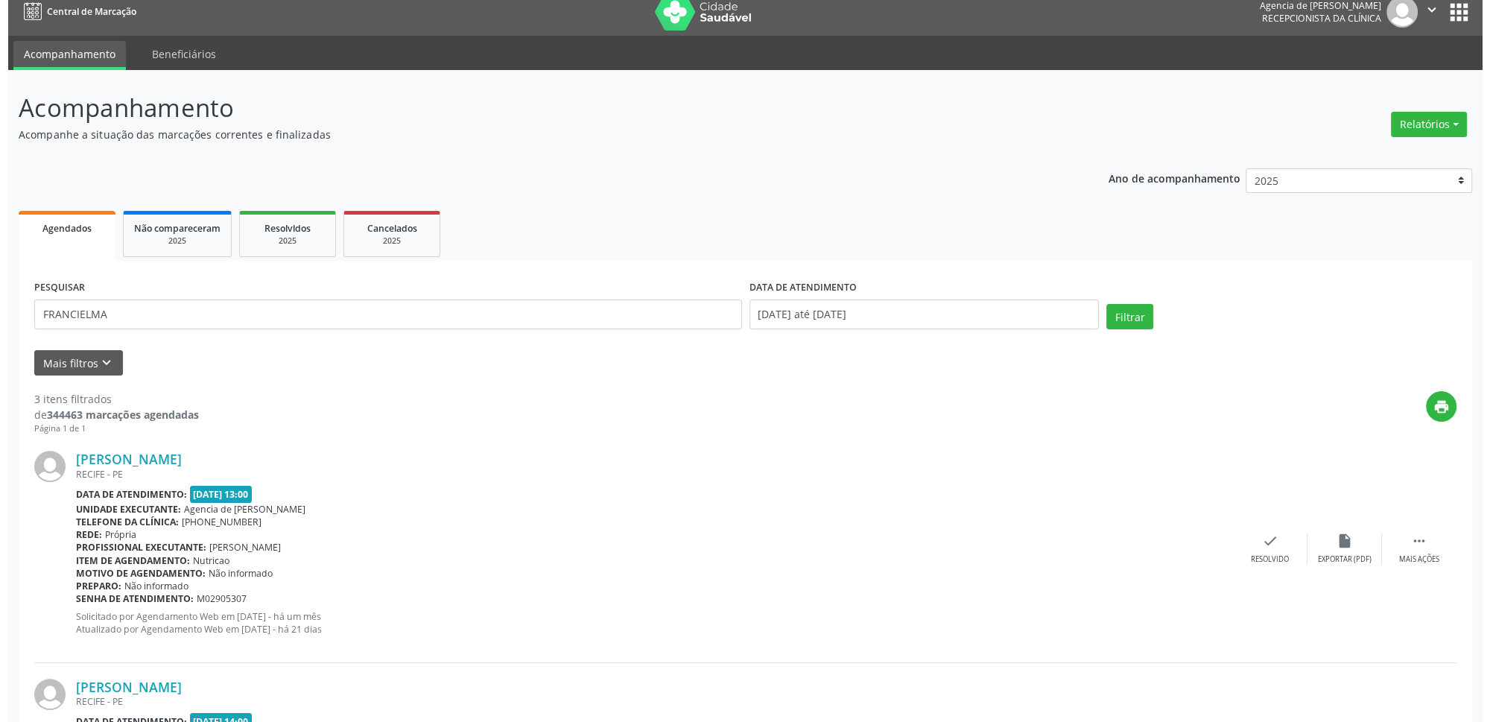
scroll to position [0, 0]
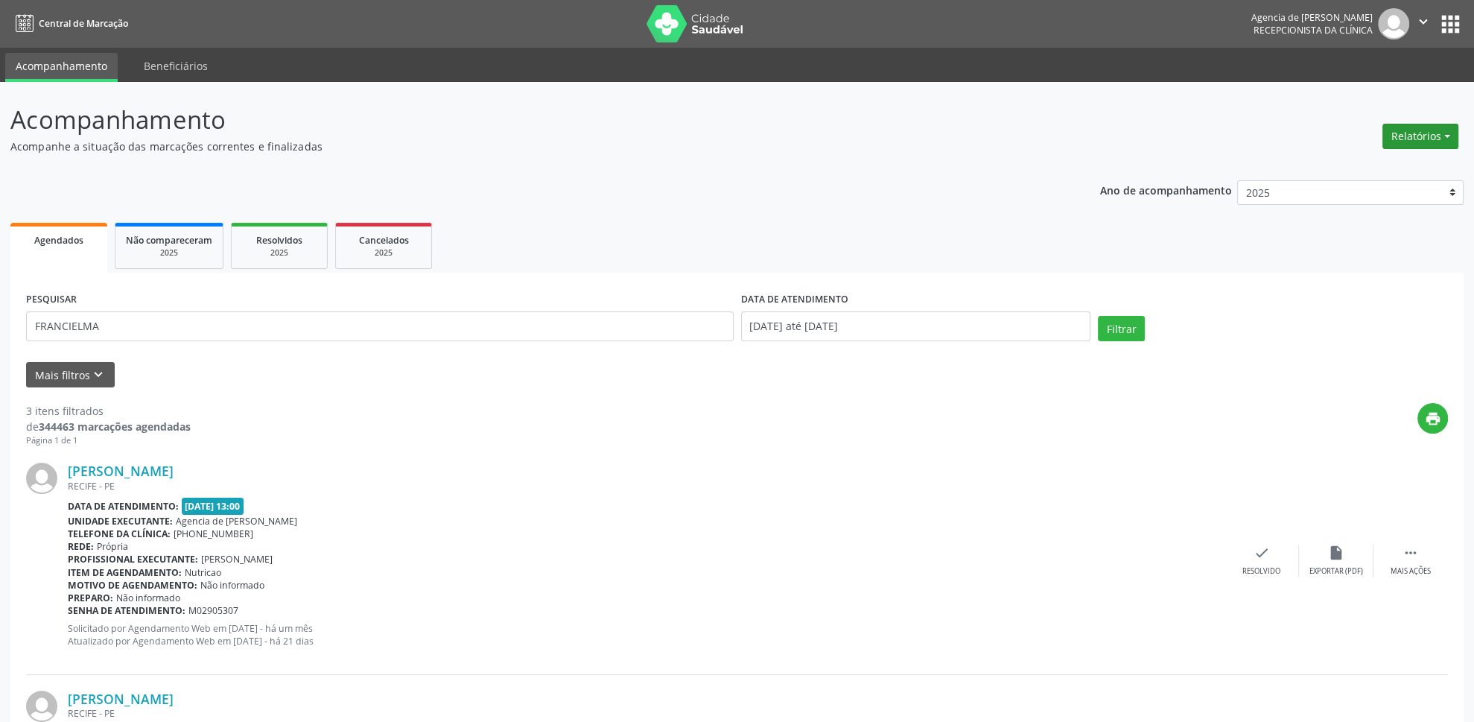
click at [1444, 134] on button "Relatórios" at bounding box center [1421, 136] width 76 height 25
click at [1396, 160] on link "Agendamentos" at bounding box center [1380, 169] width 160 height 21
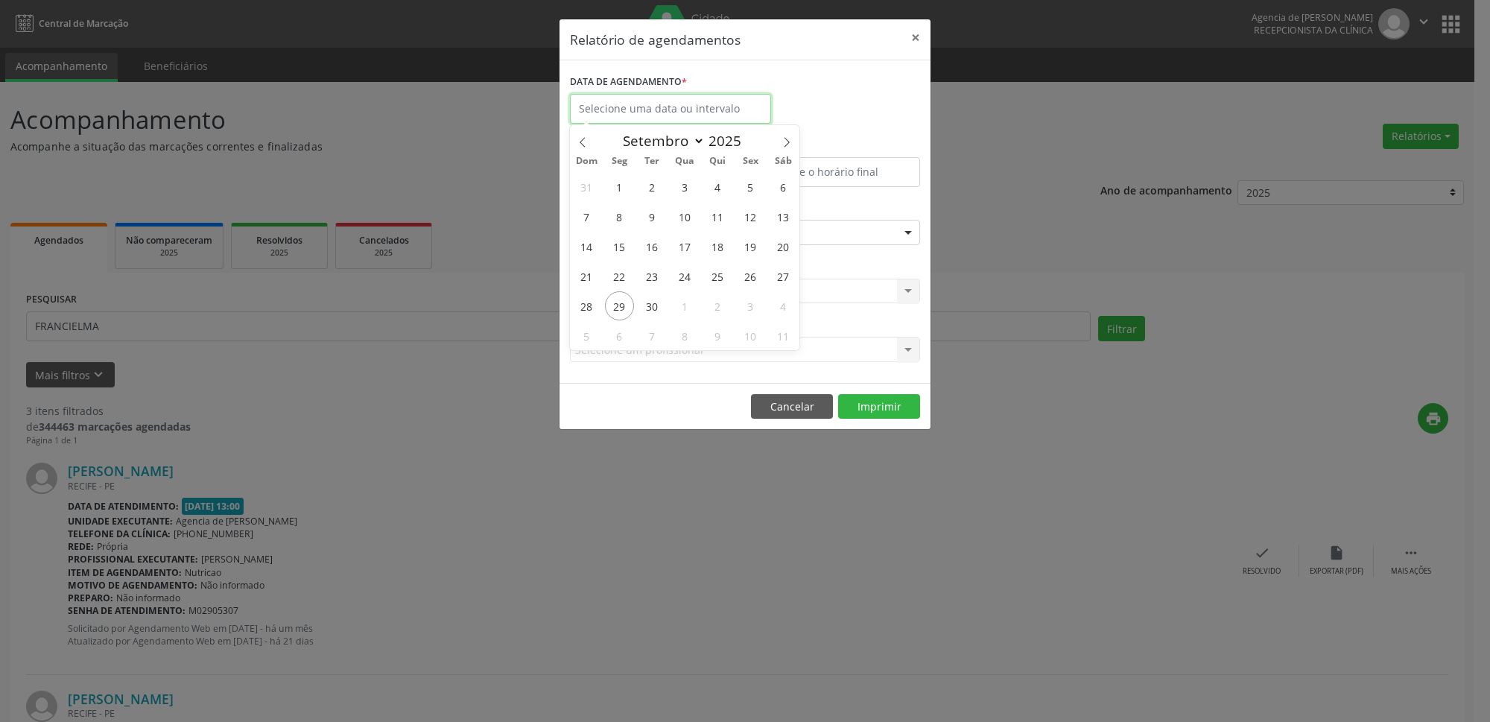
click at [669, 110] on input "text" at bounding box center [670, 109] width 201 height 30
click at [685, 220] on span "10" at bounding box center [685, 216] width 29 height 29
type input "[DATE]"
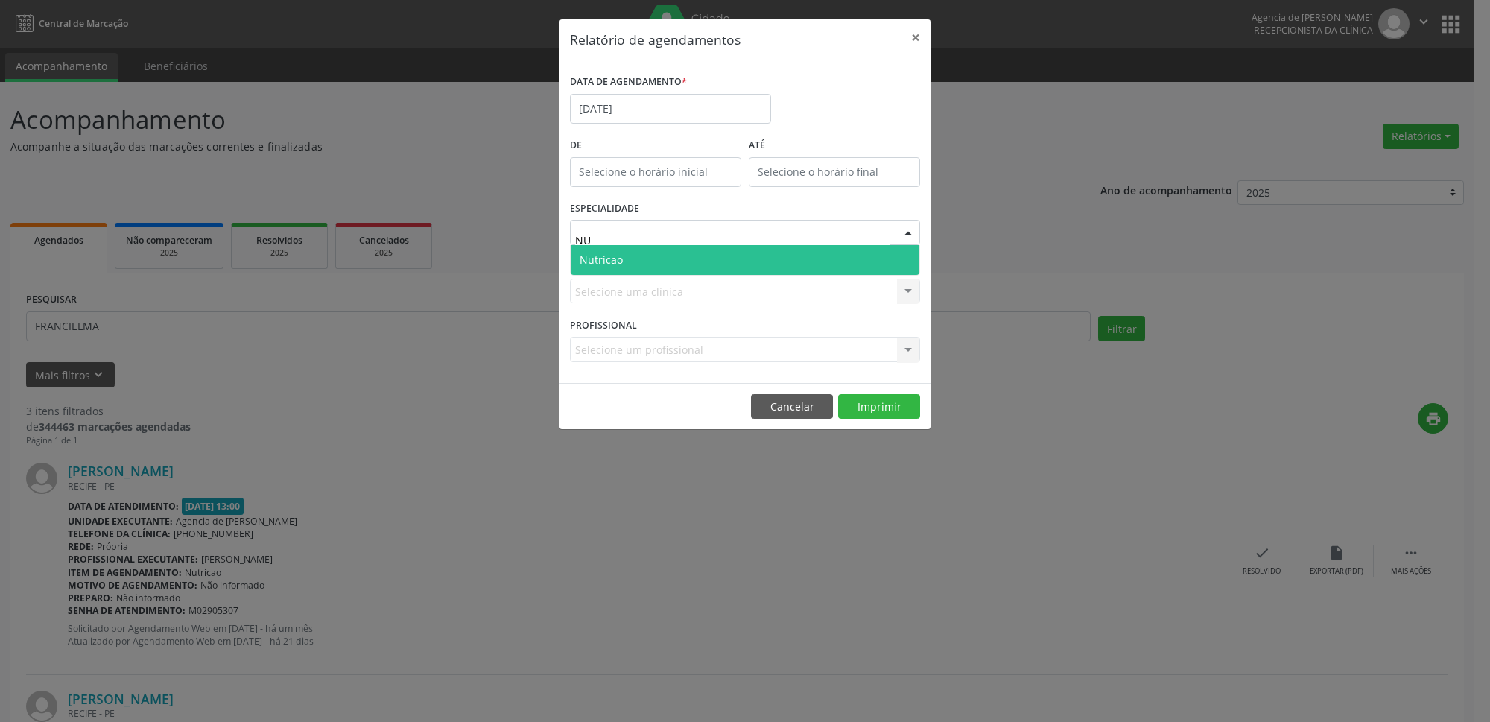
type input "NUT"
click at [708, 259] on span "Nutricao" at bounding box center [745, 260] width 349 height 30
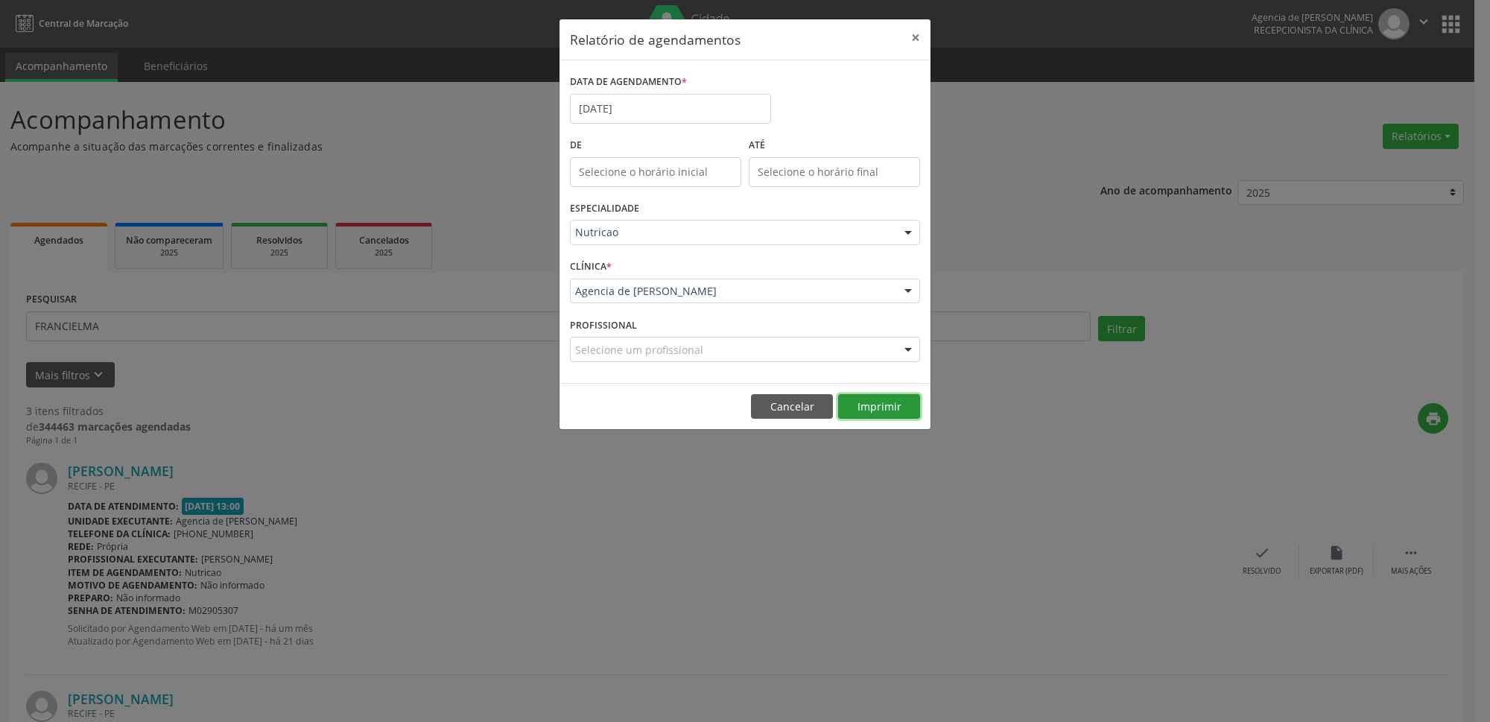
click at [884, 416] on button "Imprimir" at bounding box center [879, 406] width 82 height 25
click at [924, 34] on button "×" at bounding box center [916, 37] width 30 height 37
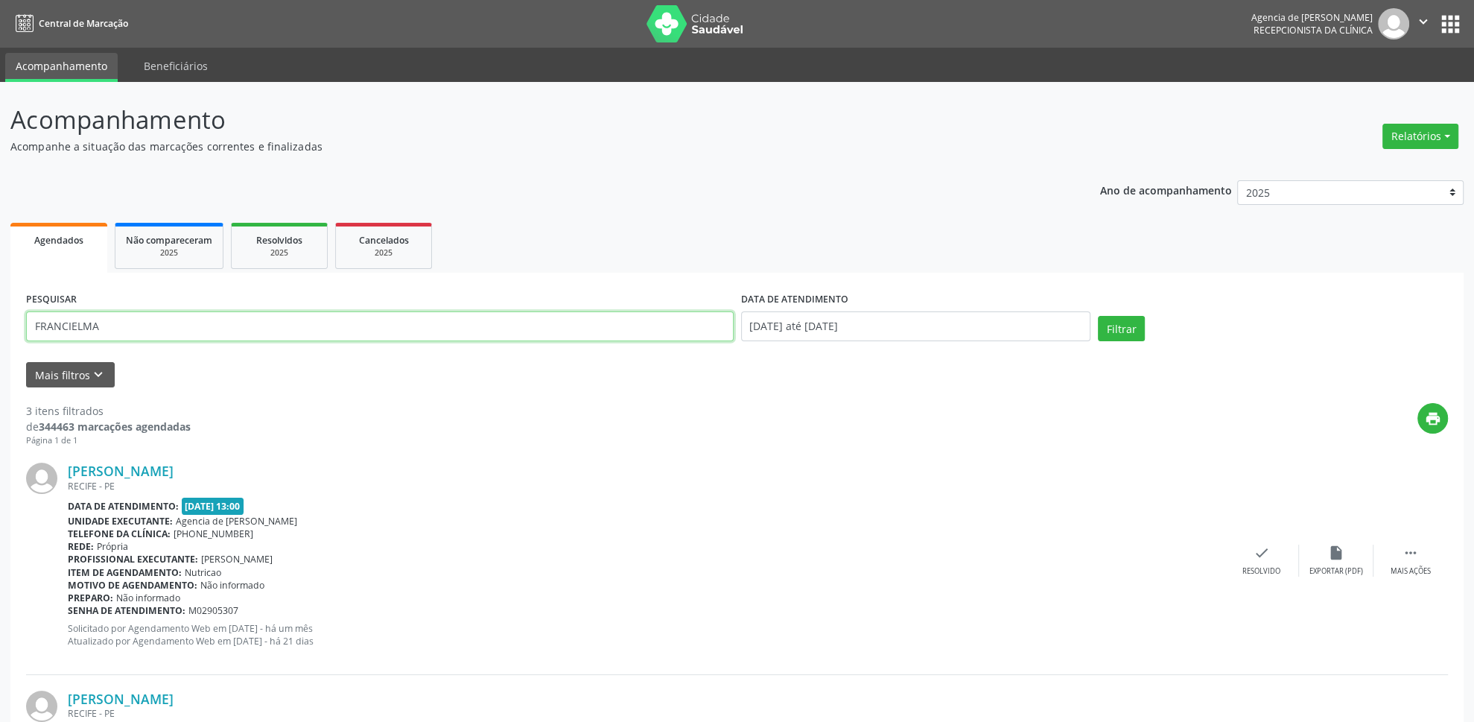
click at [328, 317] on input "FRANCIELMA" at bounding box center [380, 326] width 708 height 30
type input "F"
type input "09379339453"
click at [1103, 323] on button "Filtrar" at bounding box center [1121, 328] width 47 height 25
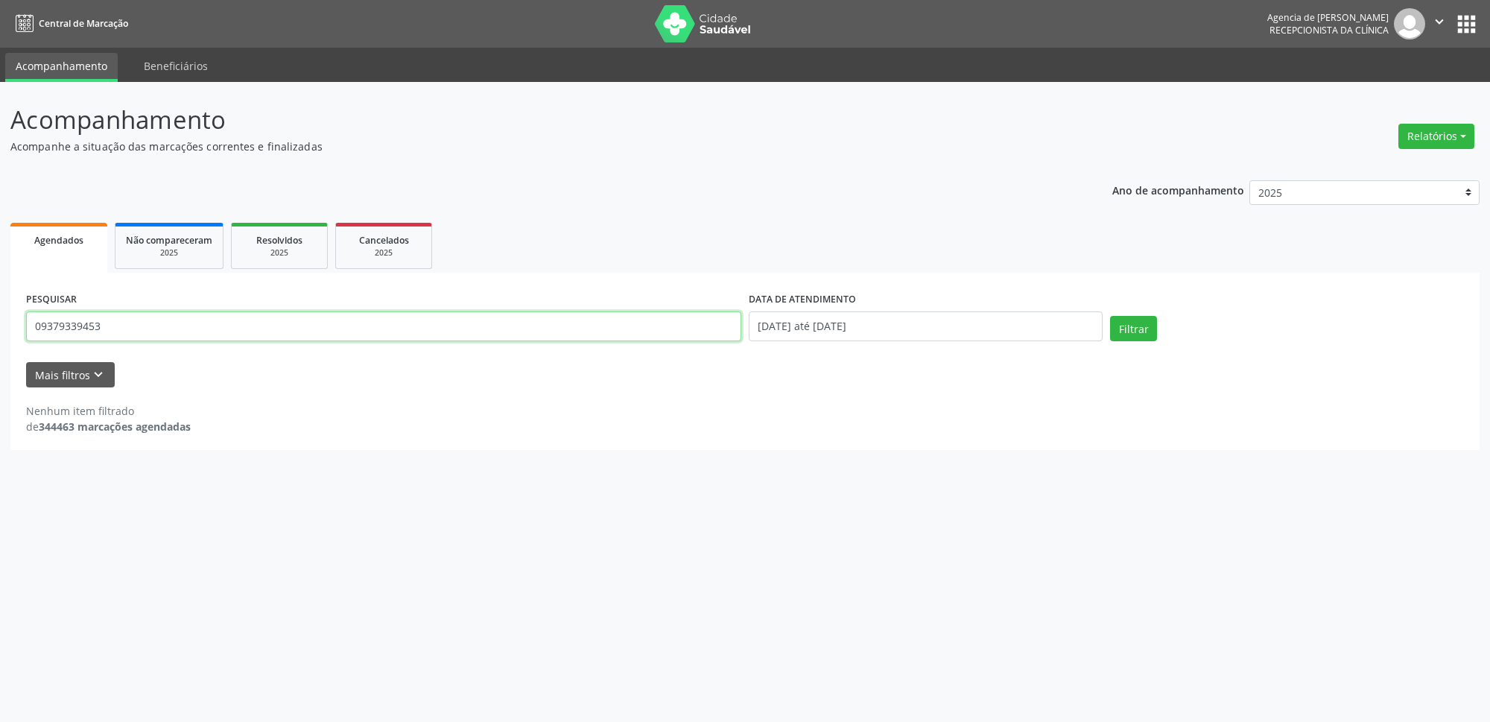
click at [54, 327] on input "09379339453" at bounding box center [383, 326] width 715 height 30
click at [70, 326] on input "09379339453" at bounding box center [383, 326] width 715 height 30
click at [114, 330] on input "09379339453" at bounding box center [383, 326] width 715 height 30
click at [1122, 335] on button "Filtrar" at bounding box center [1133, 328] width 47 height 25
click at [902, 330] on input "[DATE] até [DATE]" at bounding box center [926, 326] width 354 height 30
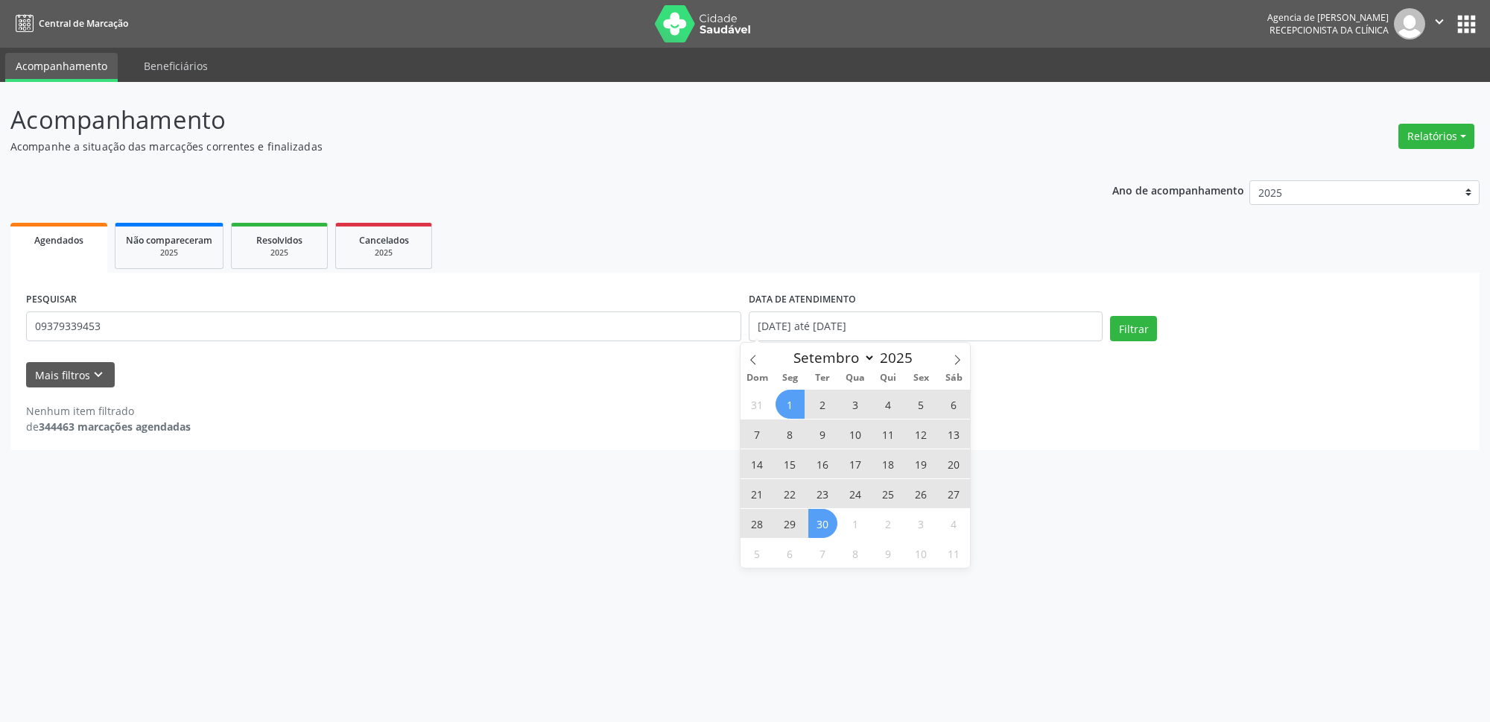
click at [791, 402] on span "1" at bounding box center [790, 404] width 29 height 29
type input "[DATE]"
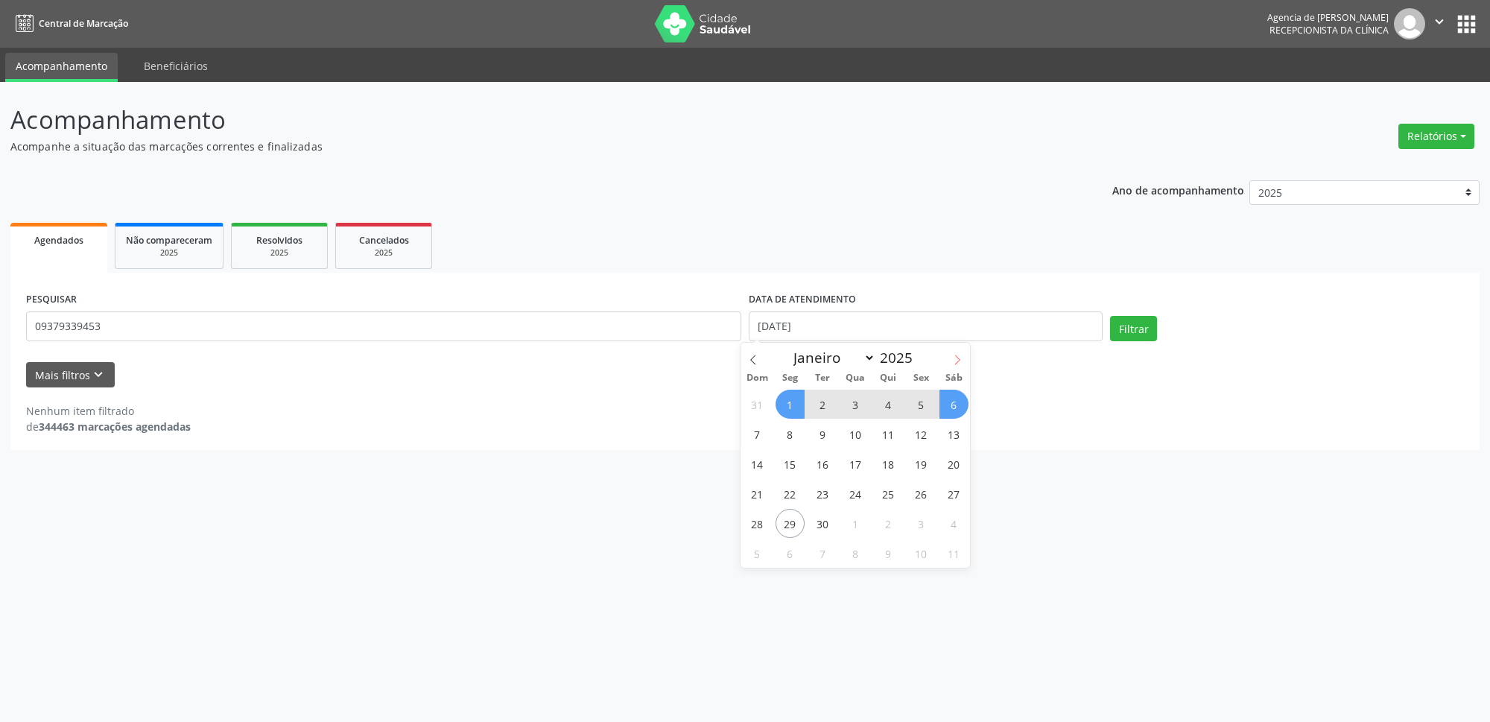
click at [957, 358] on icon at bounding box center [957, 360] width 10 height 10
select select "9"
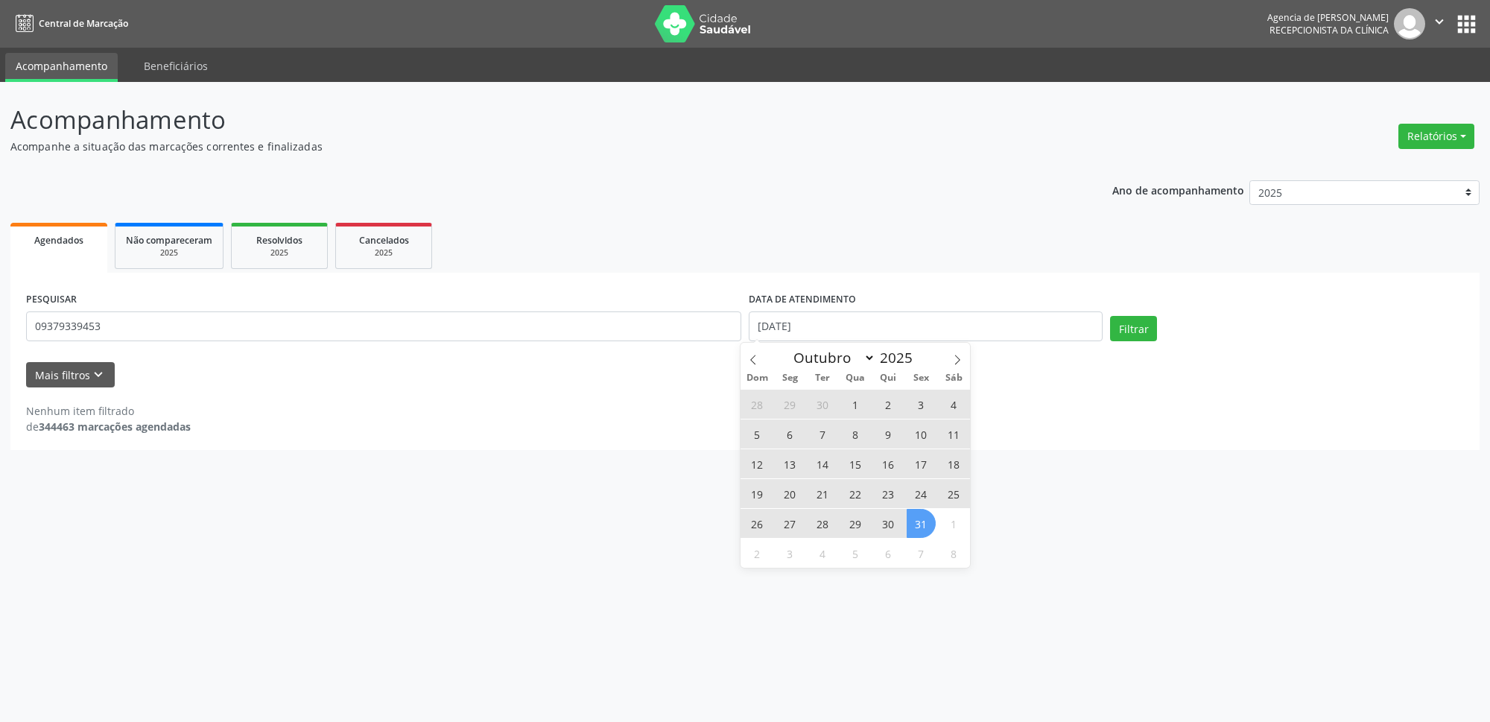
drag, startPoint x: 919, startPoint y: 520, endPoint x: 934, endPoint y: 490, distance: 33.7
click at [919, 519] on span "31" at bounding box center [921, 523] width 29 height 29
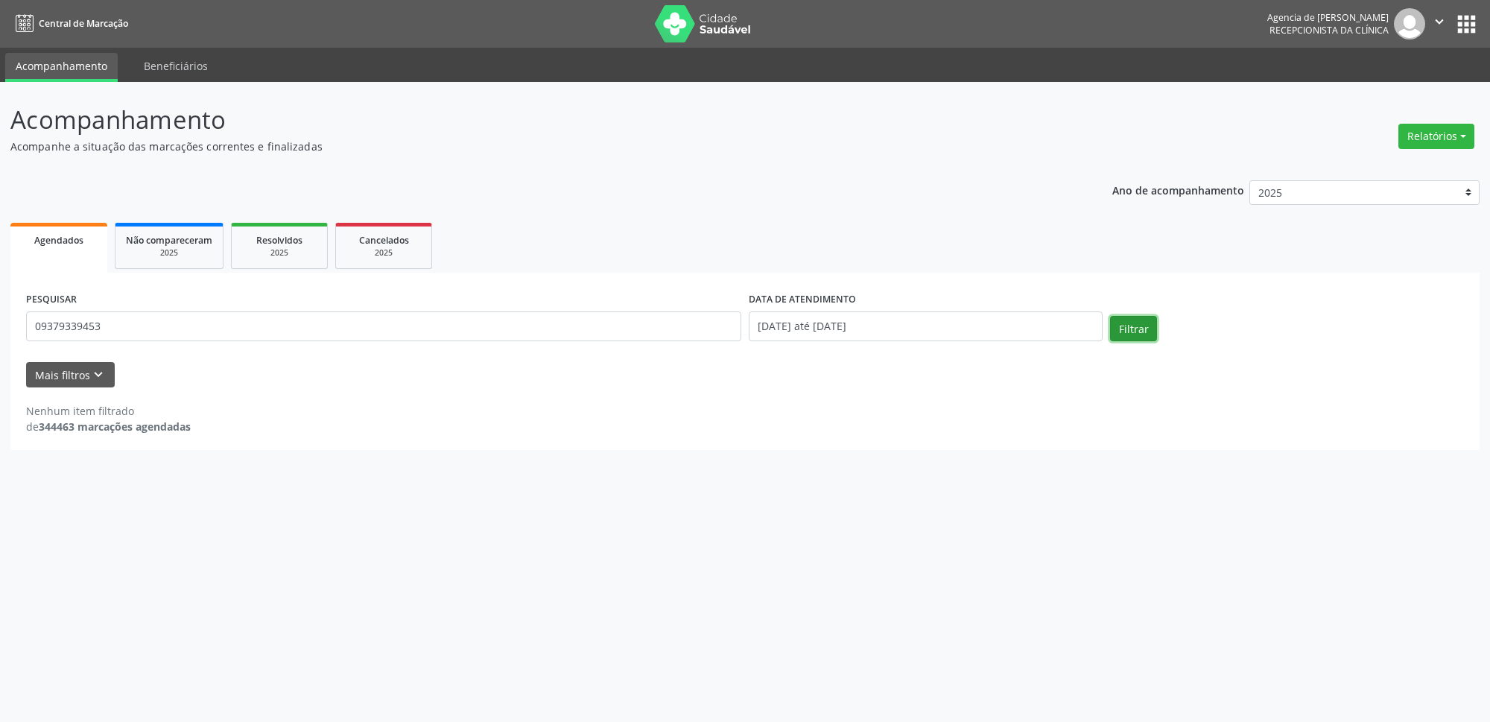
click at [1138, 320] on button "Filtrar" at bounding box center [1133, 328] width 47 height 25
click at [316, 330] on input "09379339453" at bounding box center [383, 326] width 715 height 30
type input "0"
type input "74988385122"
click at [1110, 316] on button "Filtrar" at bounding box center [1133, 328] width 47 height 25
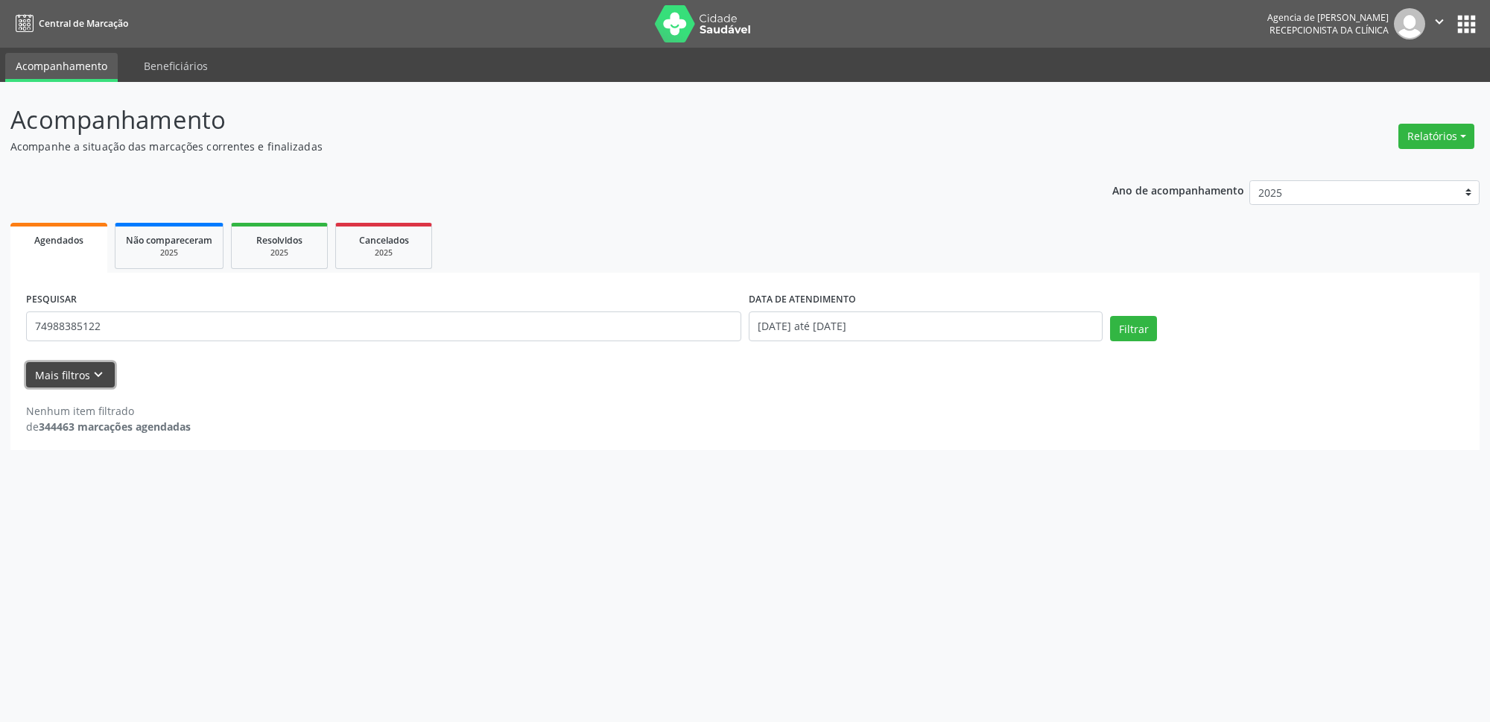
click at [90, 378] on icon "keyboard_arrow_down" at bounding box center [98, 375] width 16 height 16
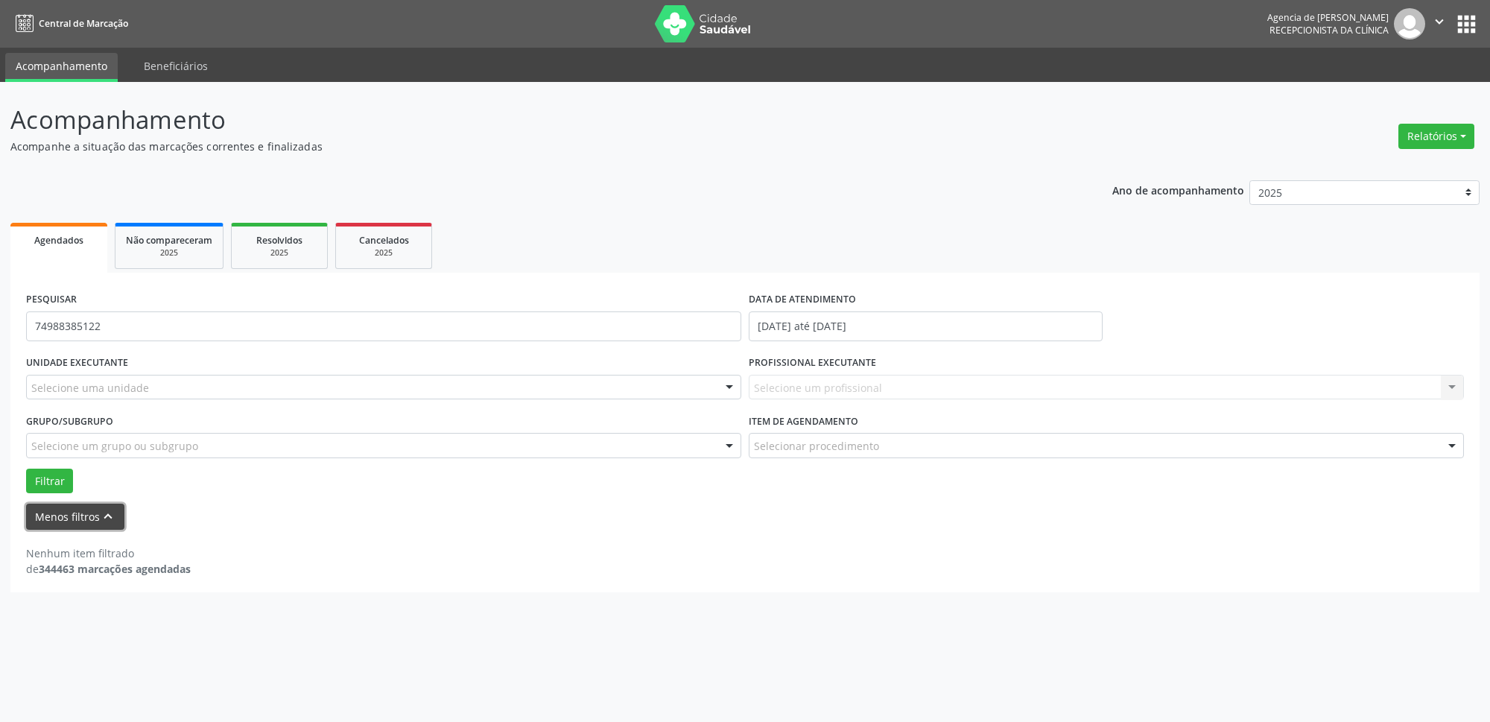
click at [79, 514] on button "Menos filtros keyboard_arrow_up" at bounding box center [75, 517] width 98 height 26
